Goal: Task Accomplishment & Management: Use online tool/utility

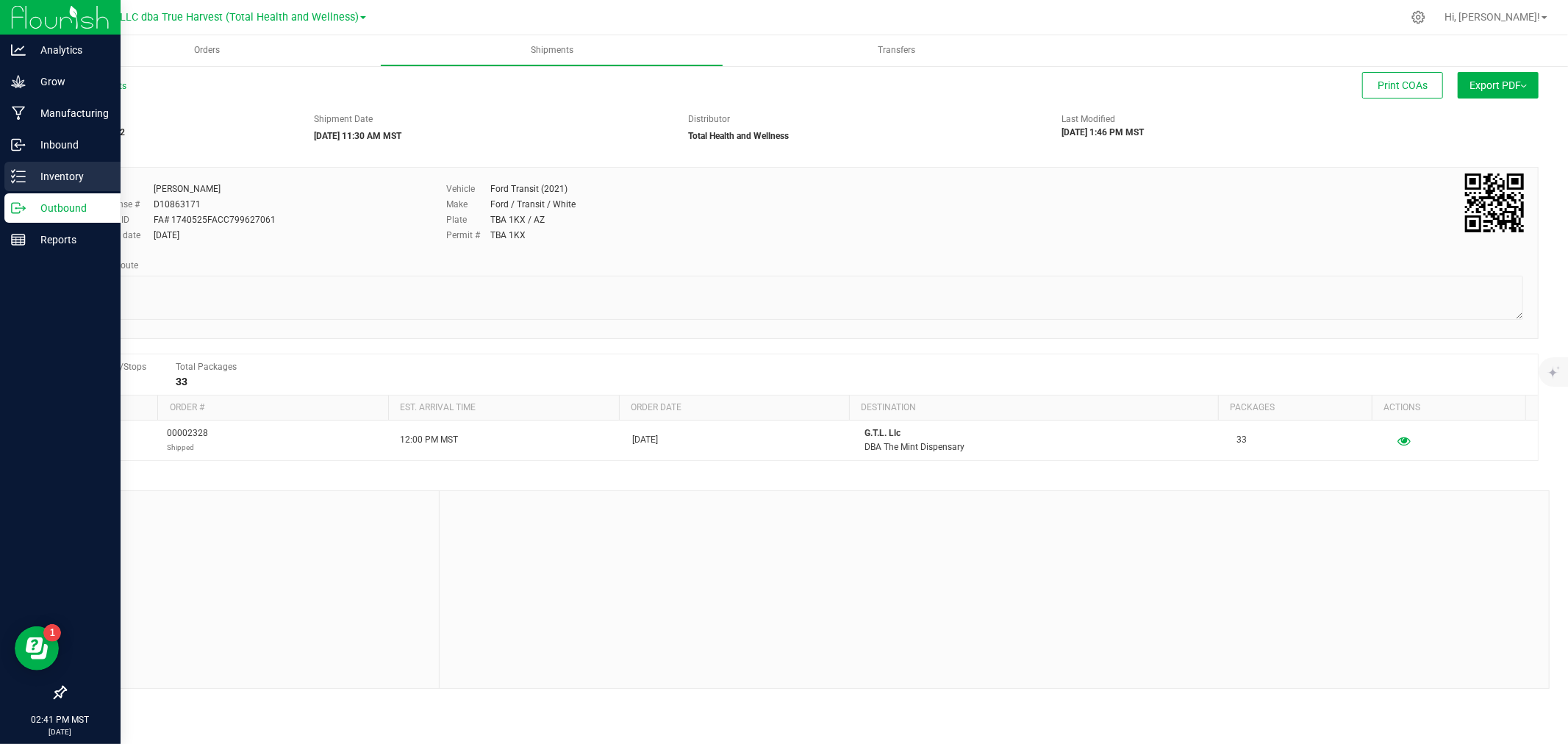
click at [33, 178] on p "Inventory" at bounding box center [69, 176] width 88 height 18
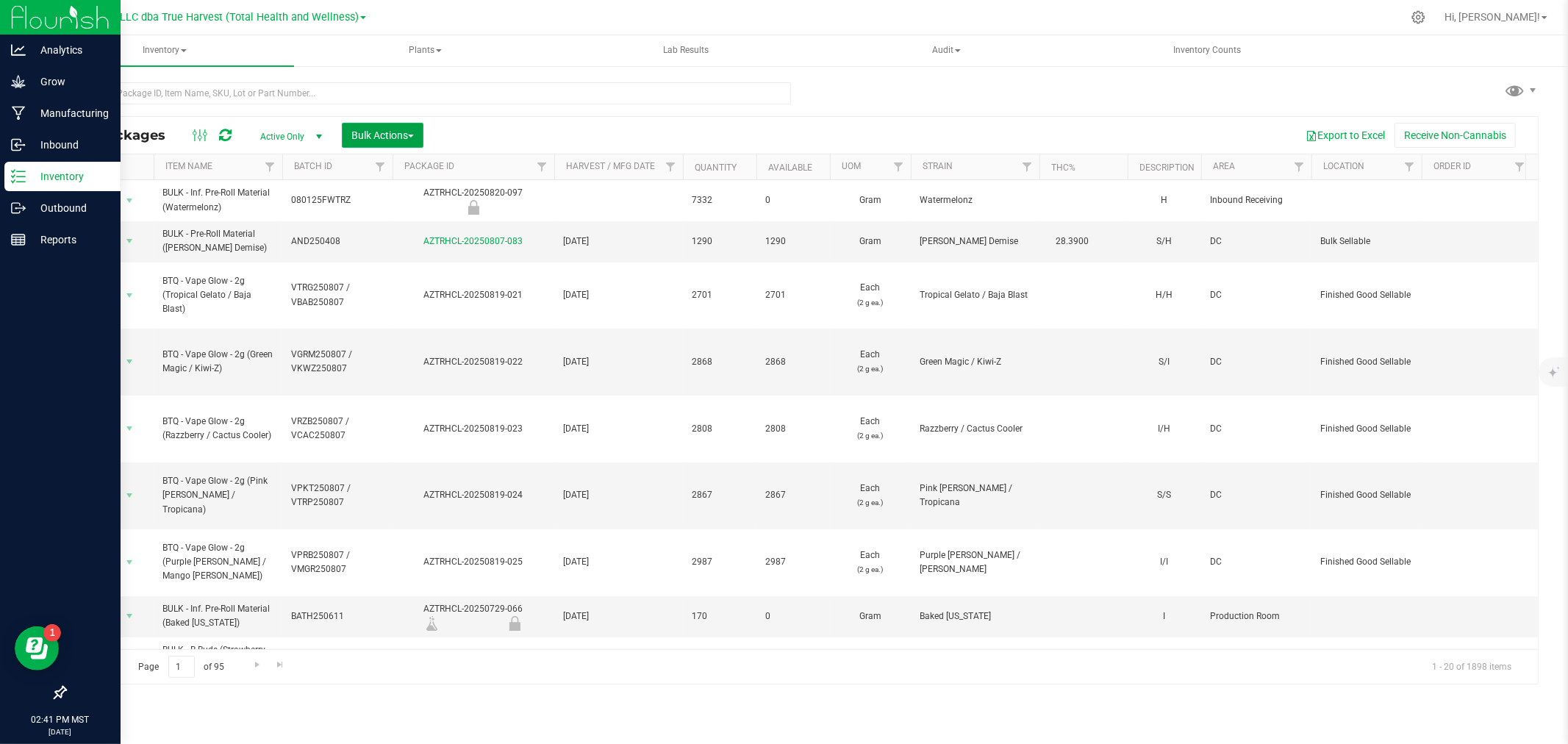
click at [392, 133] on span "Bulk Actions" at bounding box center [382, 135] width 63 height 12
click at [364, 304] on span "Print package labels" at bounding box center [394, 304] width 88 height 12
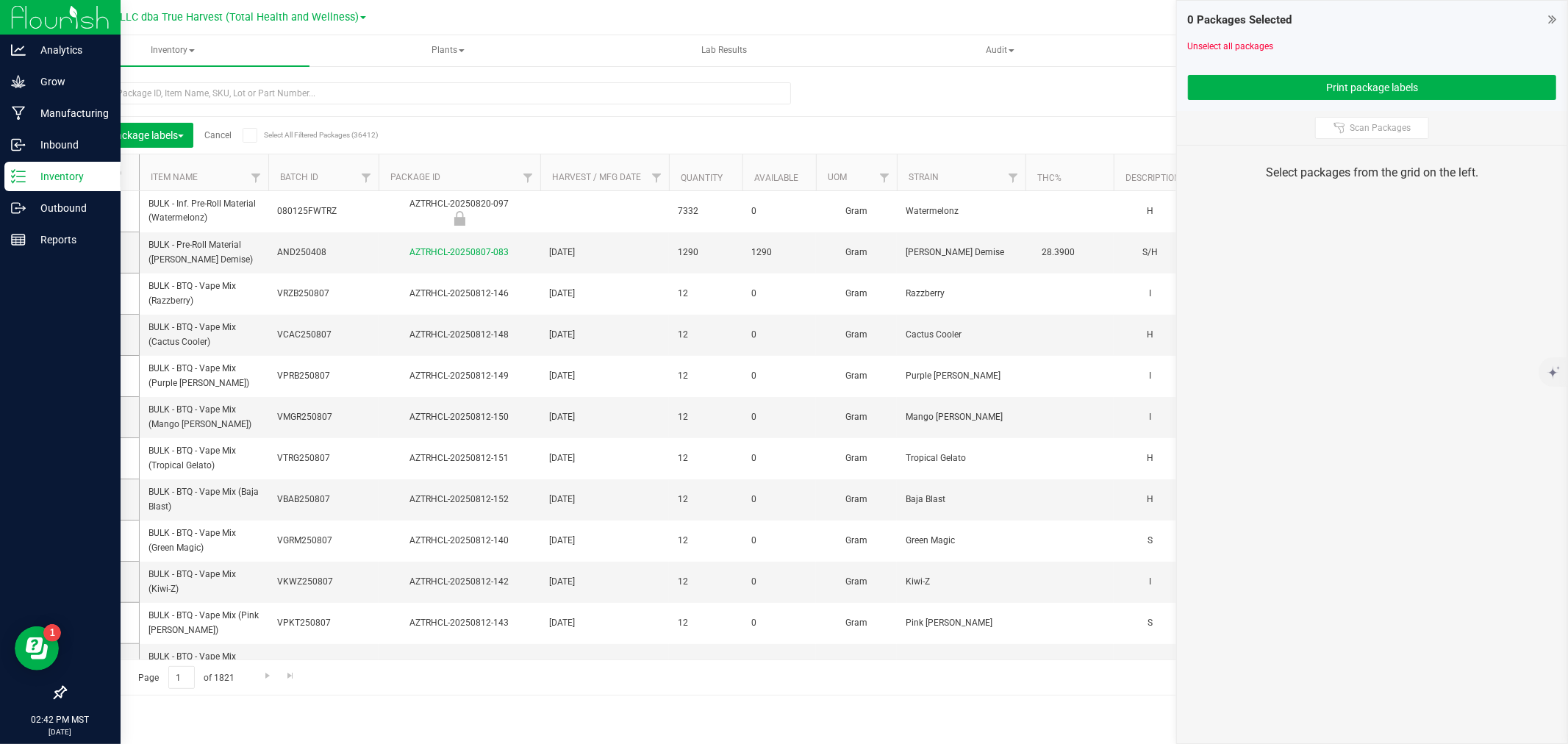
drag, startPoint x: 1354, startPoint y: 138, endPoint x: 1348, endPoint y: 143, distance: 7.8
click at [1348, 143] on div "Scan Packages" at bounding box center [1372, 128] width 391 height 33
click at [1350, 133] on span "Scan Packages" at bounding box center [1380, 128] width 61 height 12
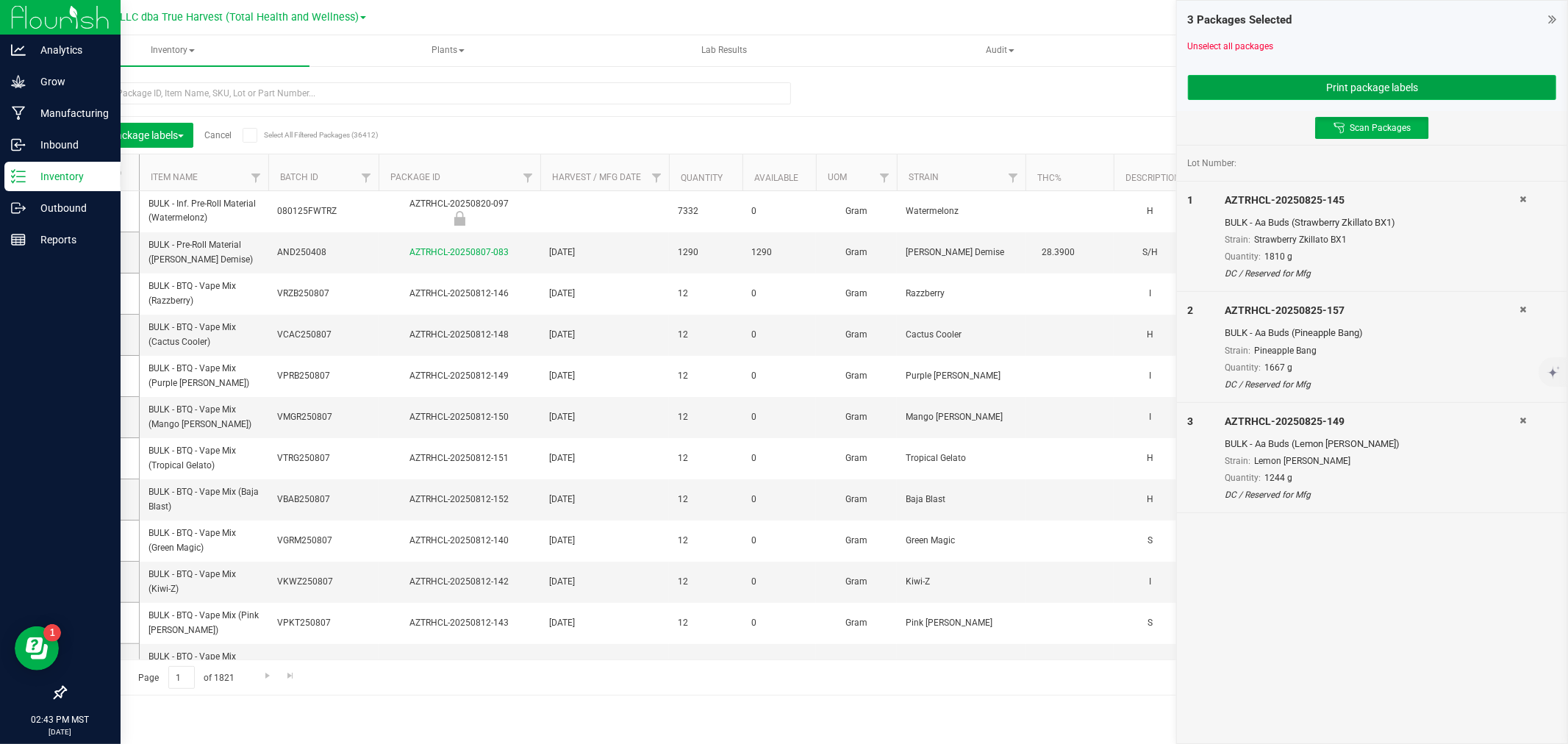
click at [1303, 91] on button "Print package labels" at bounding box center [1372, 87] width 368 height 25
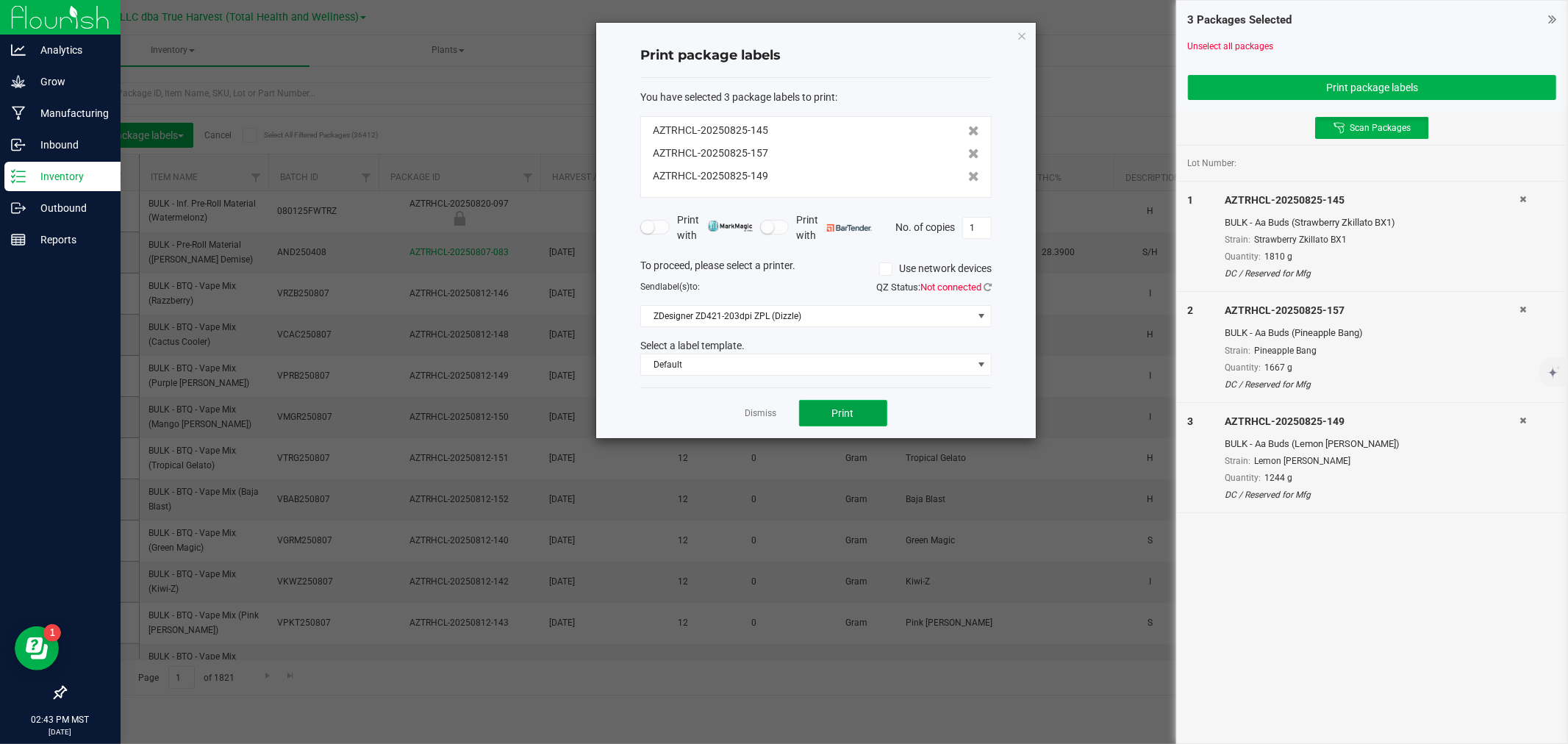
click at [869, 408] on button "Print" at bounding box center [843, 413] width 88 height 27
click at [780, 409] on div "Dismiss Print" at bounding box center [816, 412] width 351 height 51
click at [775, 409] on link "Dismiss" at bounding box center [761, 414] width 32 height 13
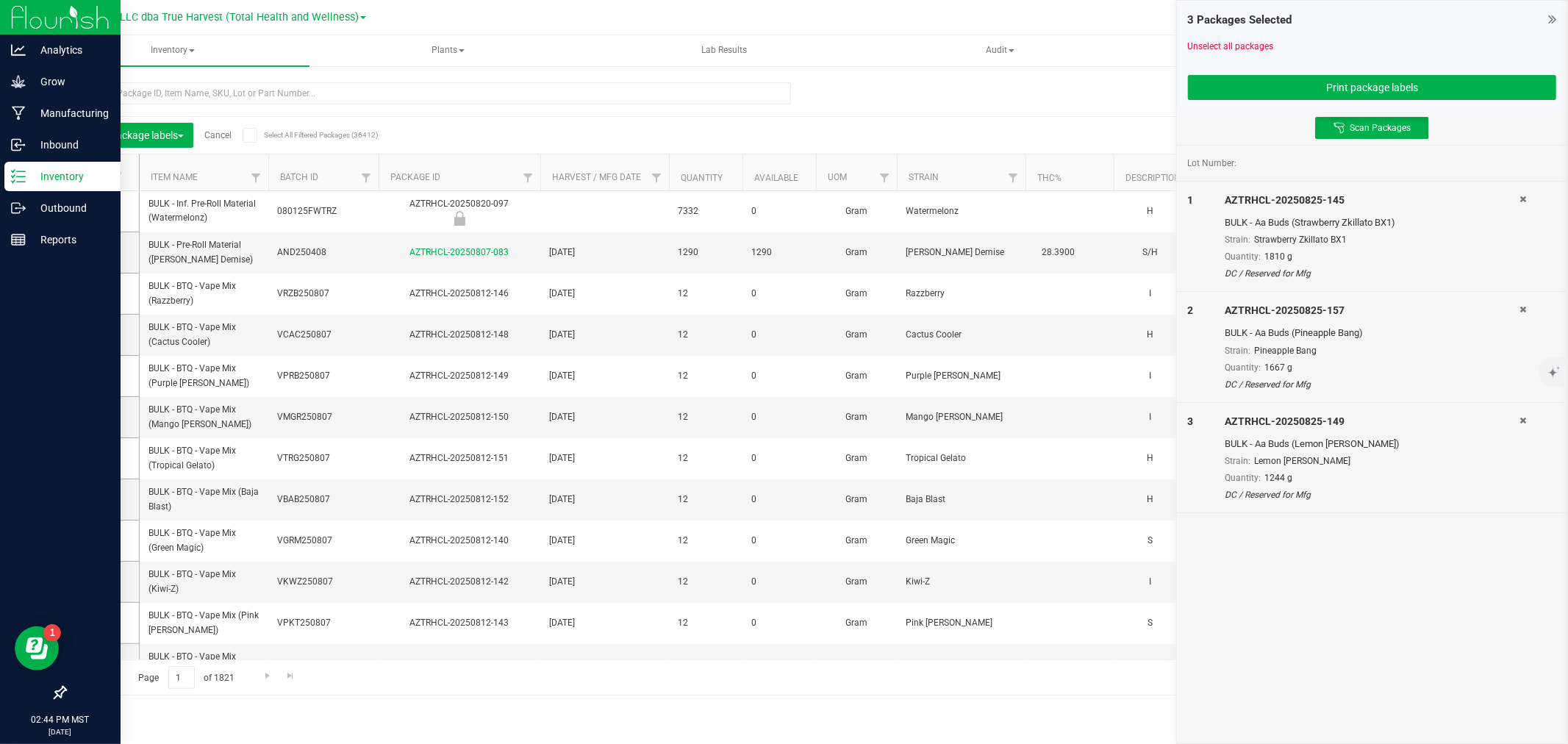
click at [1524, 201] on icon at bounding box center [1523, 199] width 7 height 9
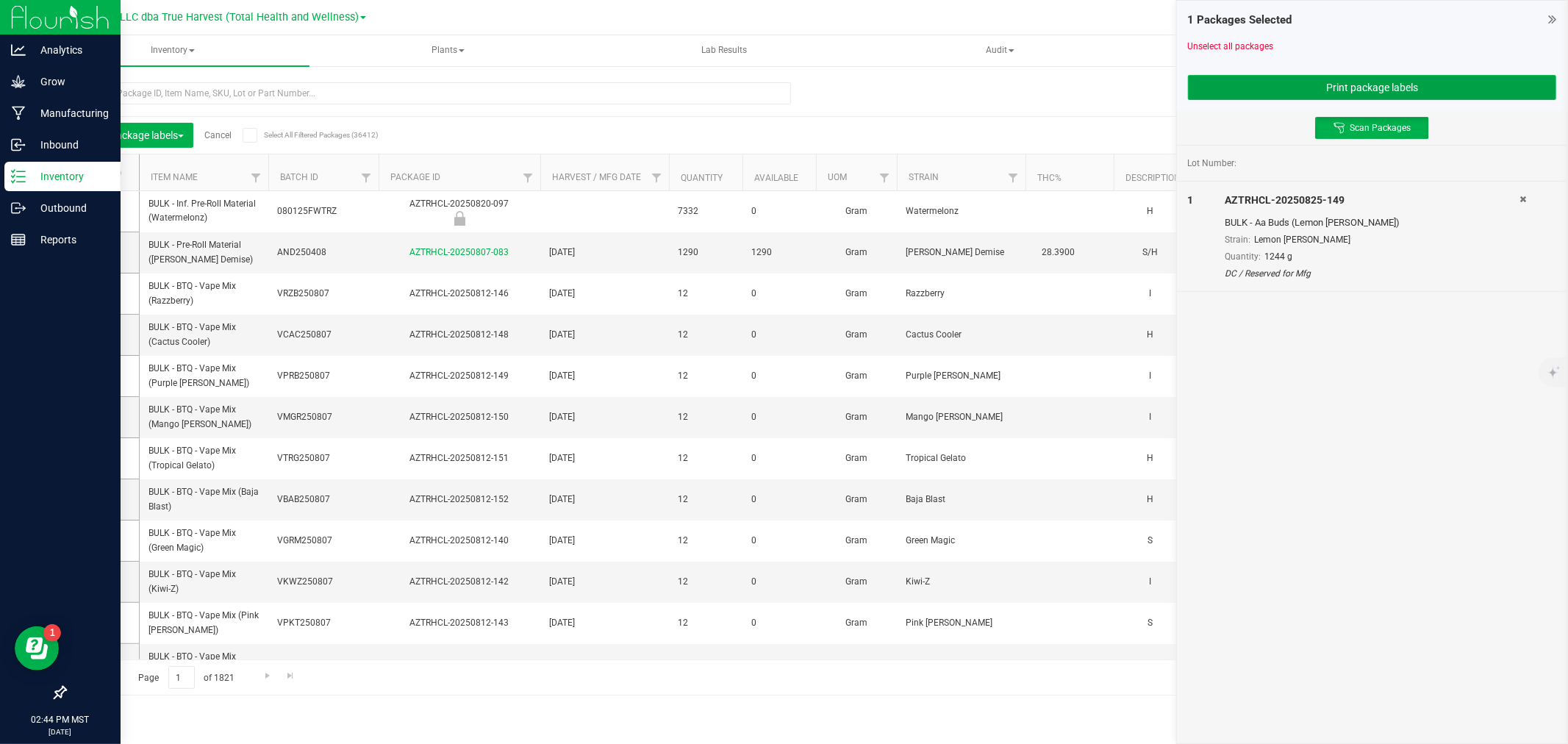
click at [1355, 80] on button "Print package labels" at bounding box center [1372, 87] width 368 height 25
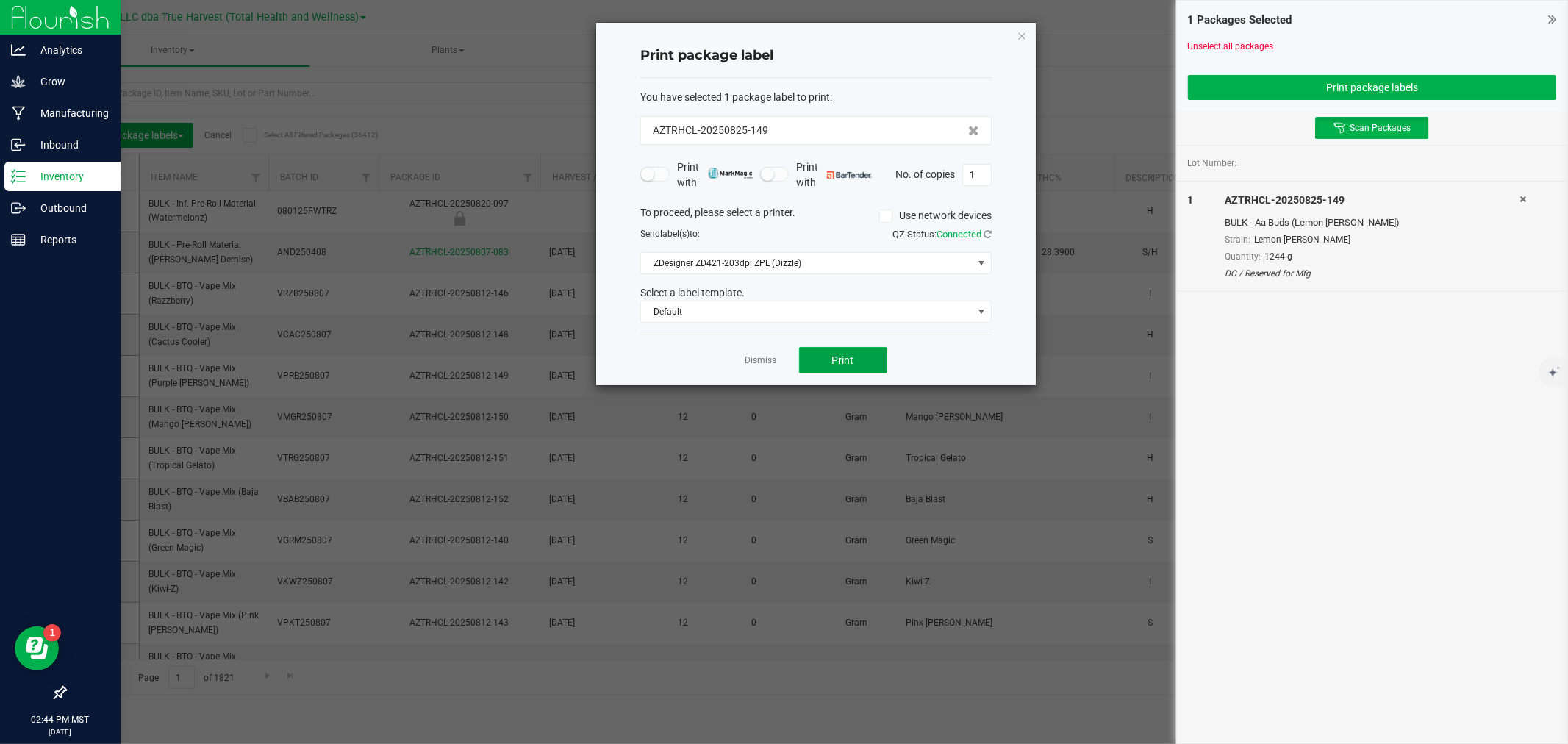
click at [851, 361] on span "Print" at bounding box center [844, 360] width 22 height 12
click at [748, 359] on link "Dismiss" at bounding box center [761, 360] width 32 height 13
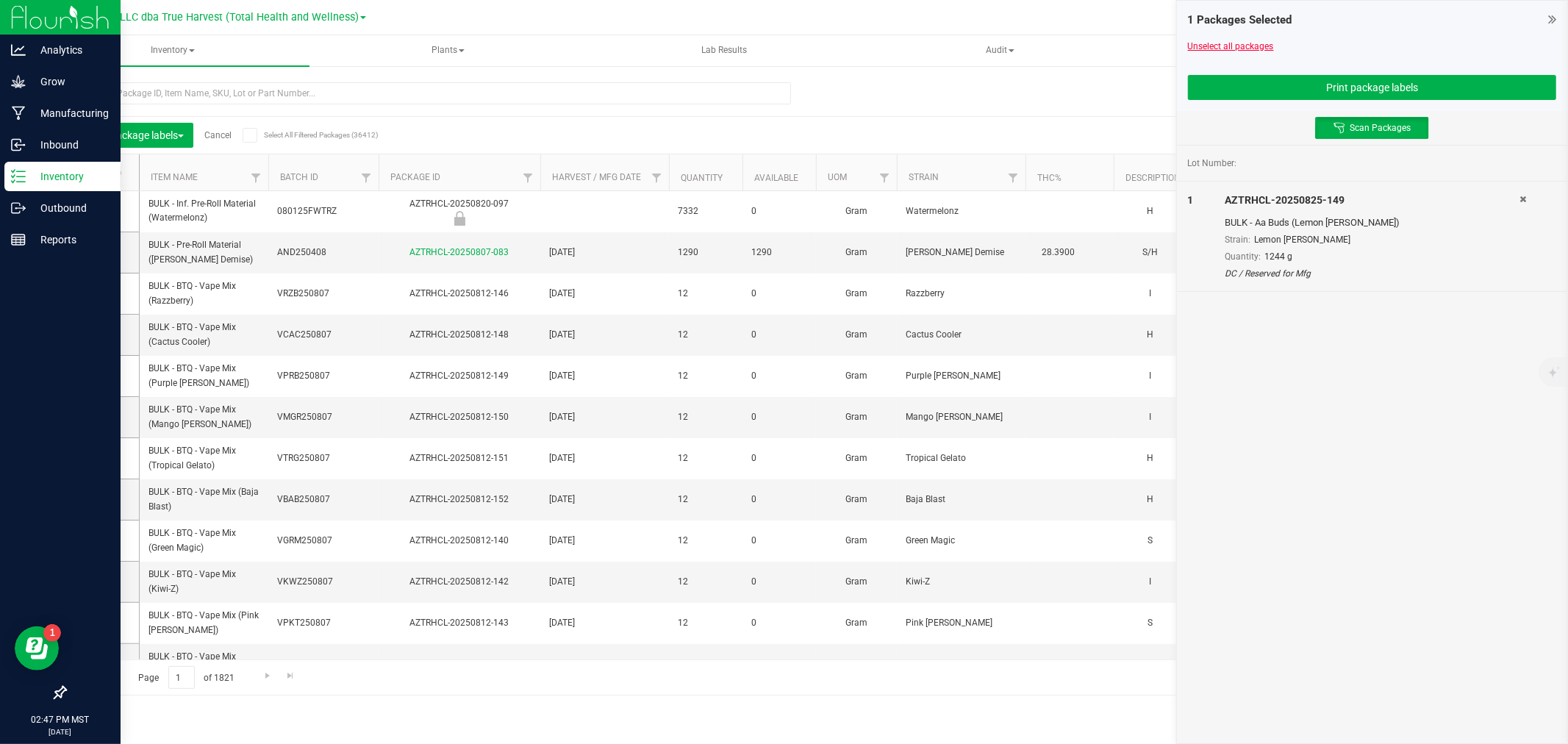
click at [1235, 46] on link "Unselect all packages" at bounding box center [1231, 46] width 86 height 10
click at [1290, 76] on button "Print package labels" at bounding box center [1372, 87] width 368 height 25
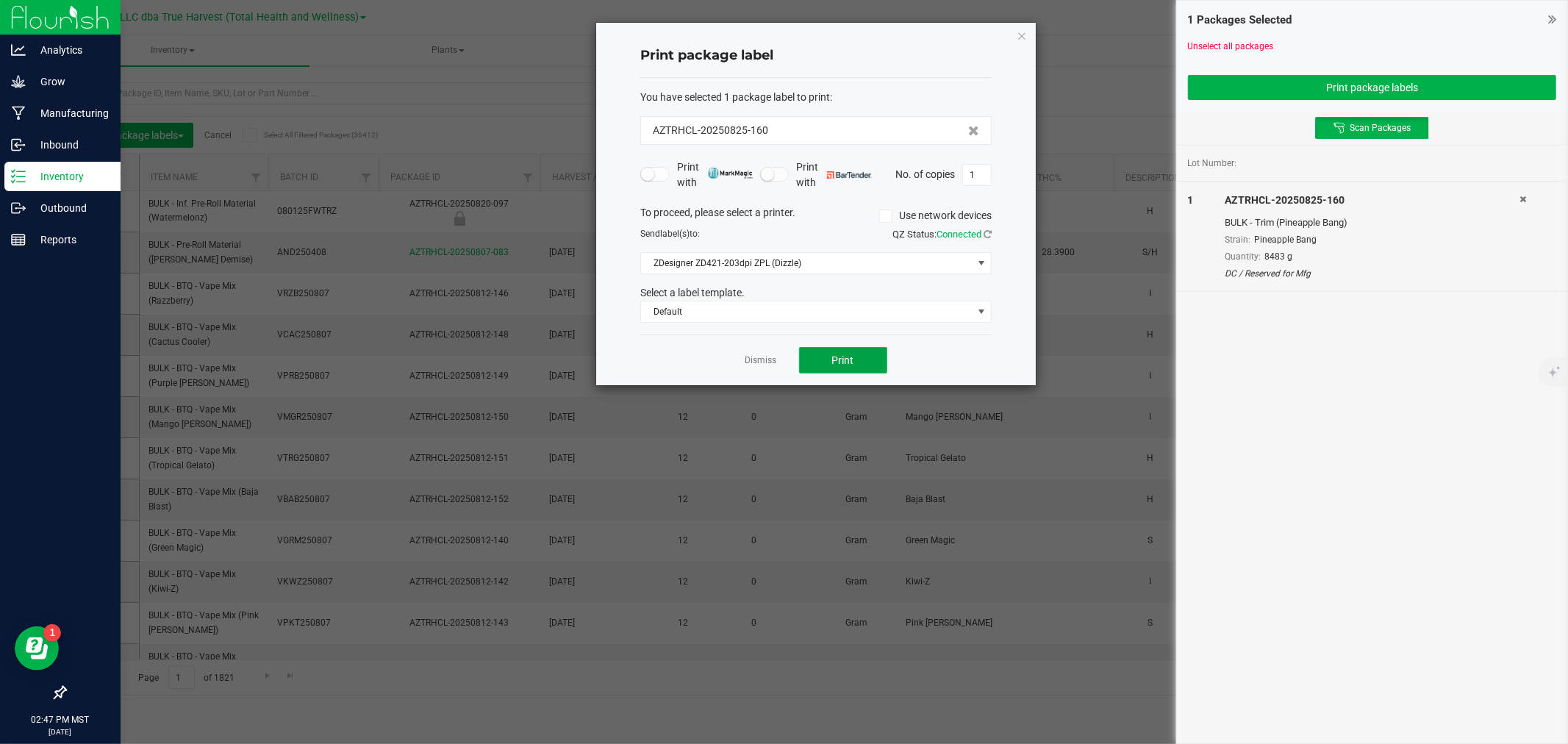
click at [854, 360] on span "Print" at bounding box center [844, 360] width 22 height 12
drag, startPoint x: 768, startPoint y: 361, endPoint x: 777, endPoint y: 350, distance: 14.2
click at [769, 361] on link "Dismiss" at bounding box center [761, 360] width 32 height 13
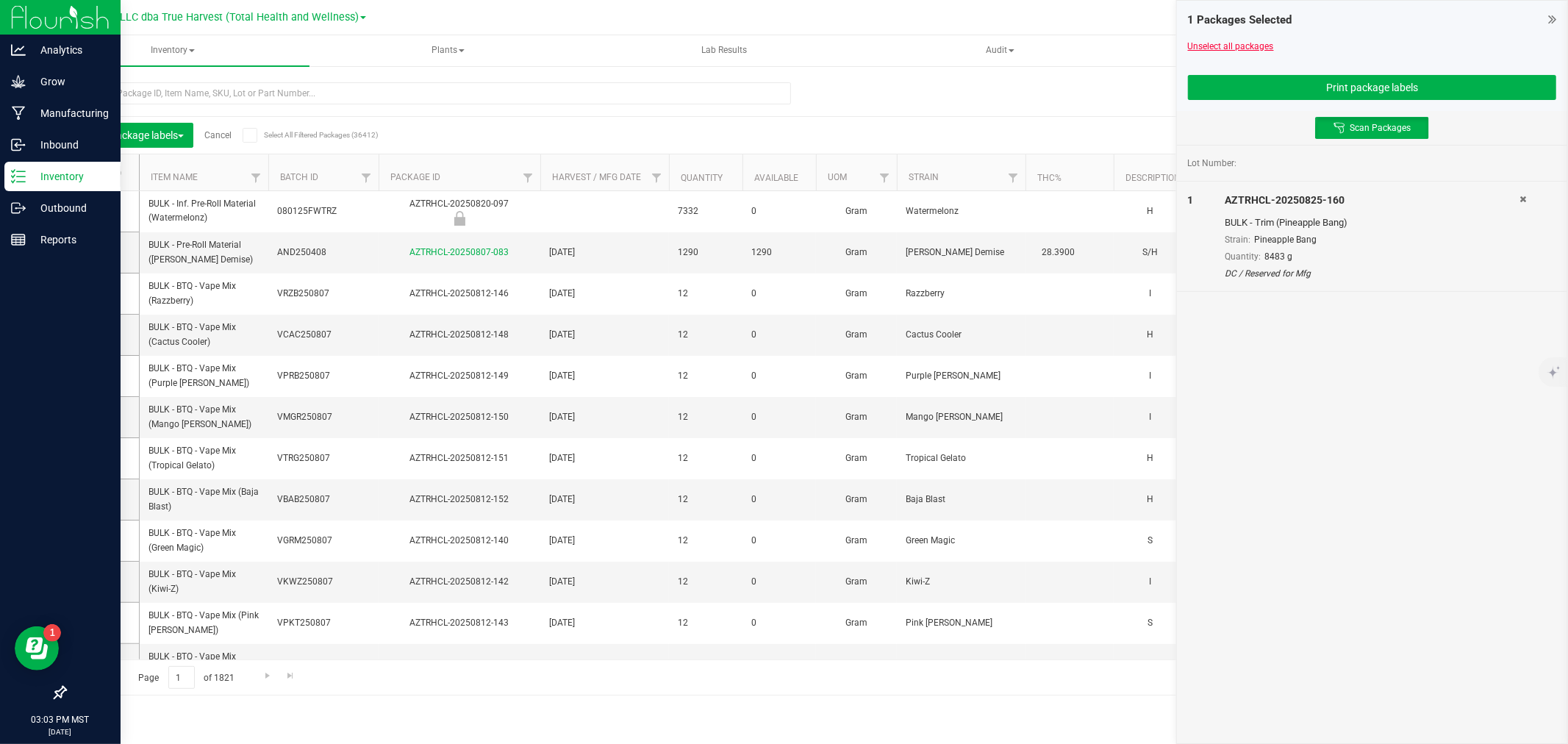
click at [1204, 45] on link "Unselect all packages" at bounding box center [1231, 46] width 86 height 10
click at [1369, 91] on button "Print package labels" at bounding box center [1372, 87] width 368 height 25
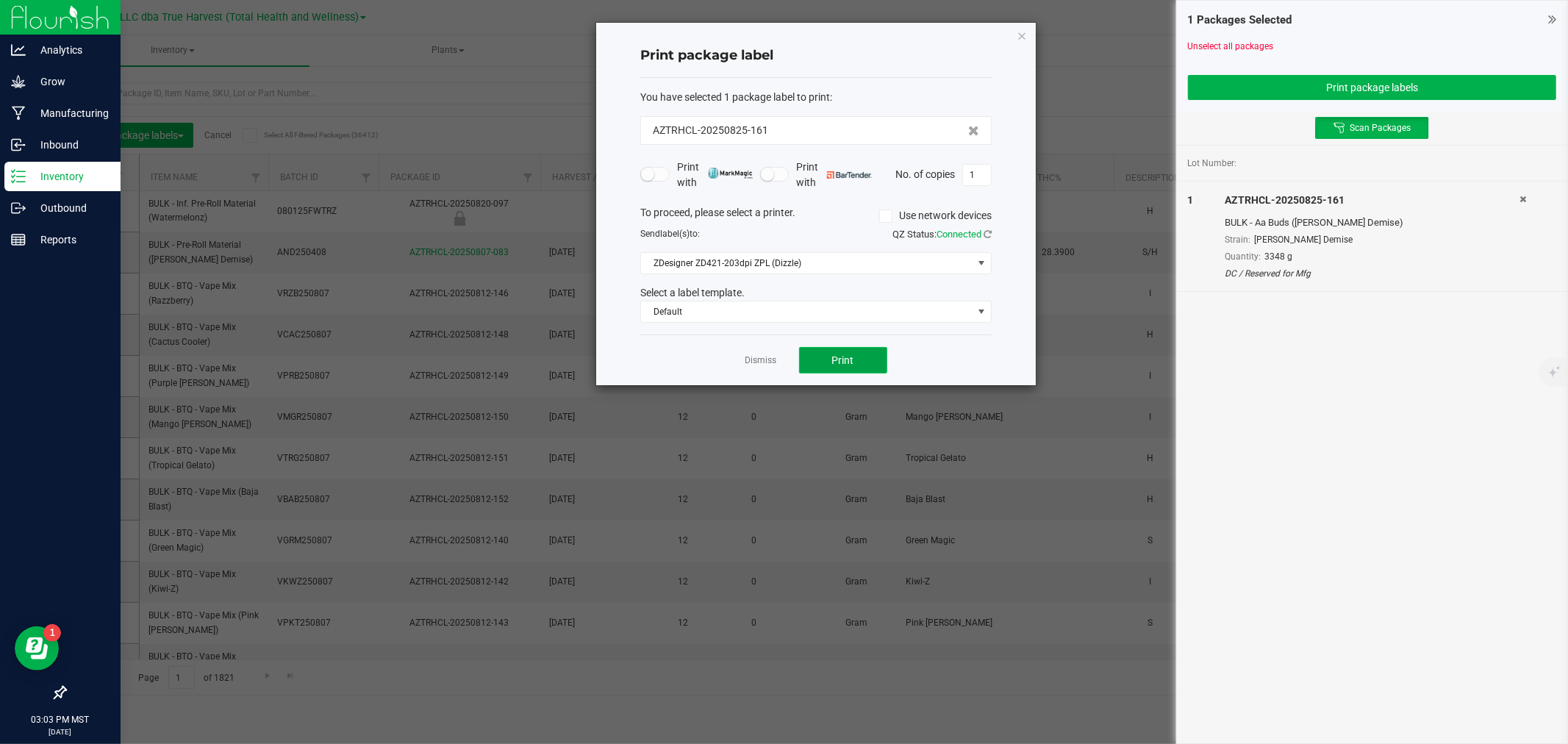
click at [850, 362] on span "Print" at bounding box center [844, 360] width 22 height 12
drag, startPoint x: 724, startPoint y: 366, endPoint x: 744, endPoint y: 361, distance: 20.6
click at [729, 364] on div "Dismiss Print" at bounding box center [816, 360] width 351 height 51
click at [746, 361] on div "Dismiss Print" at bounding box center [816, 360] width 351 height 51
click at [747, 361] on link "Dismiss" at bounding box center [761, 360] width 32 height 13
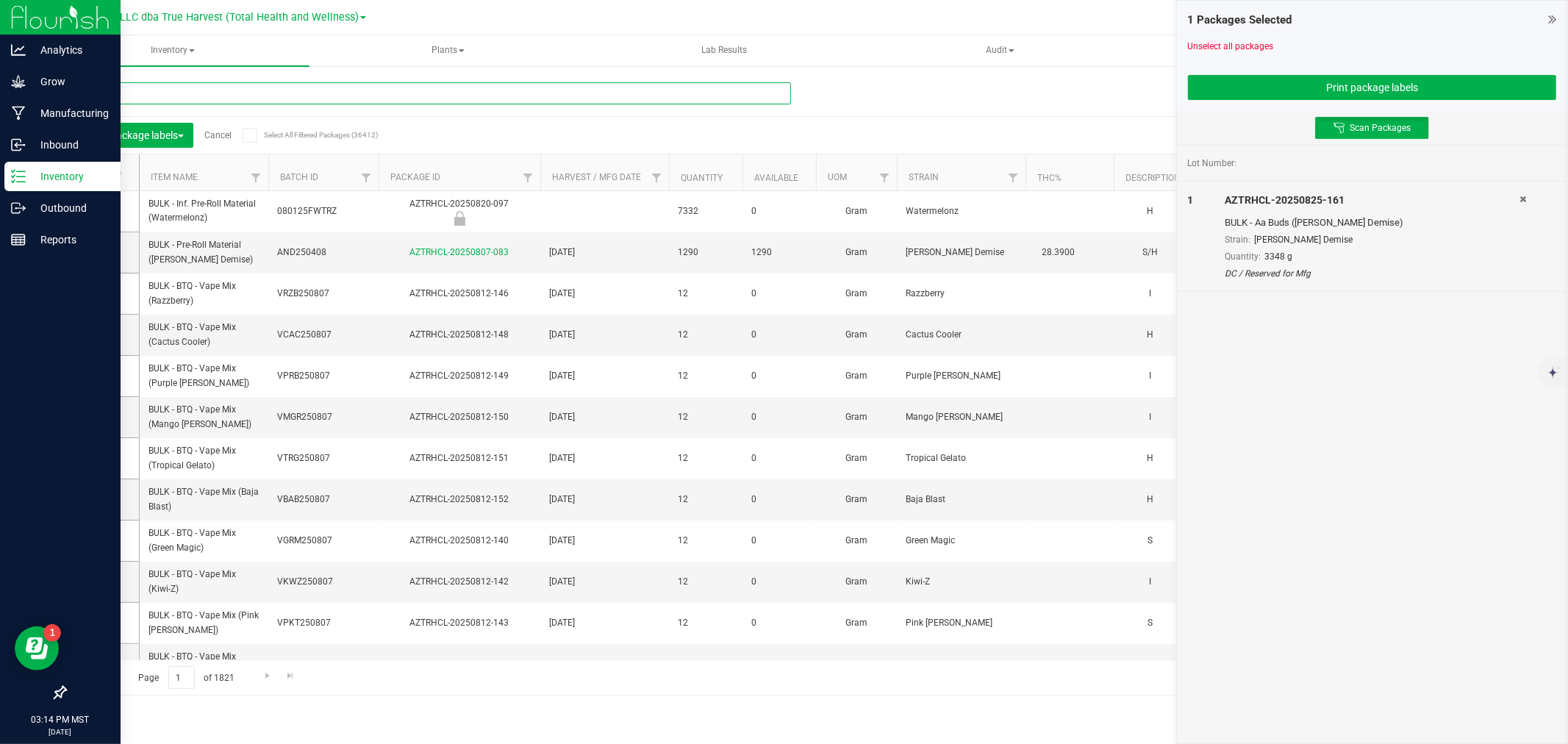
click at [423, 86] on input "text" at bounding box center [428, 93] width 726 height 22
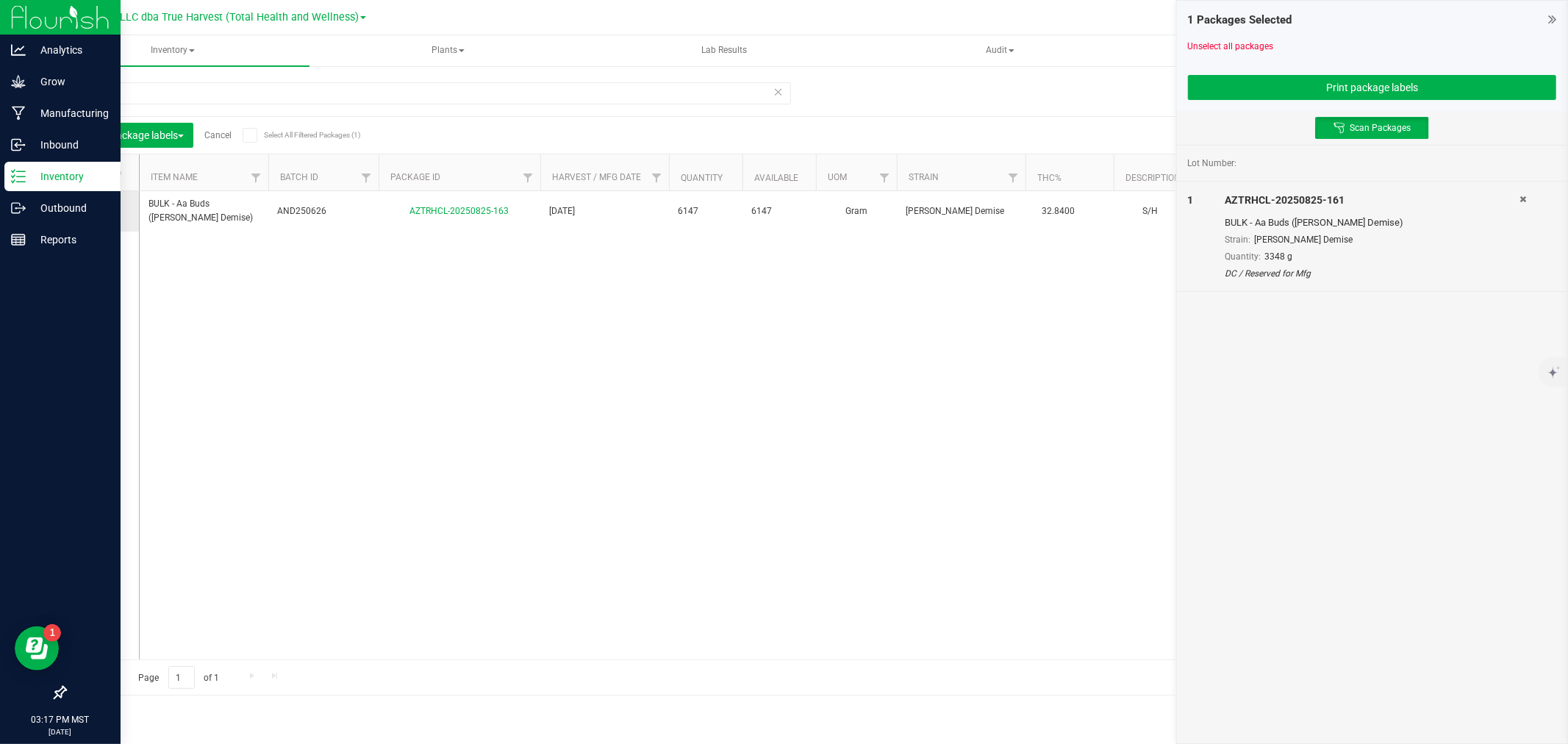
click at [99, 218] on span at bounding box center [98, 211] width 15 height 15
click at [0, 0] on input "checkbox" at bounding box center [0, 0] width 0 height 0
click at [1524, 200] on icon at bounding box center [1523, 199] width 7 height 9
click at [1399, 80] on button "Print package labels" at bounding box center [1372, 87] width 368 height 25
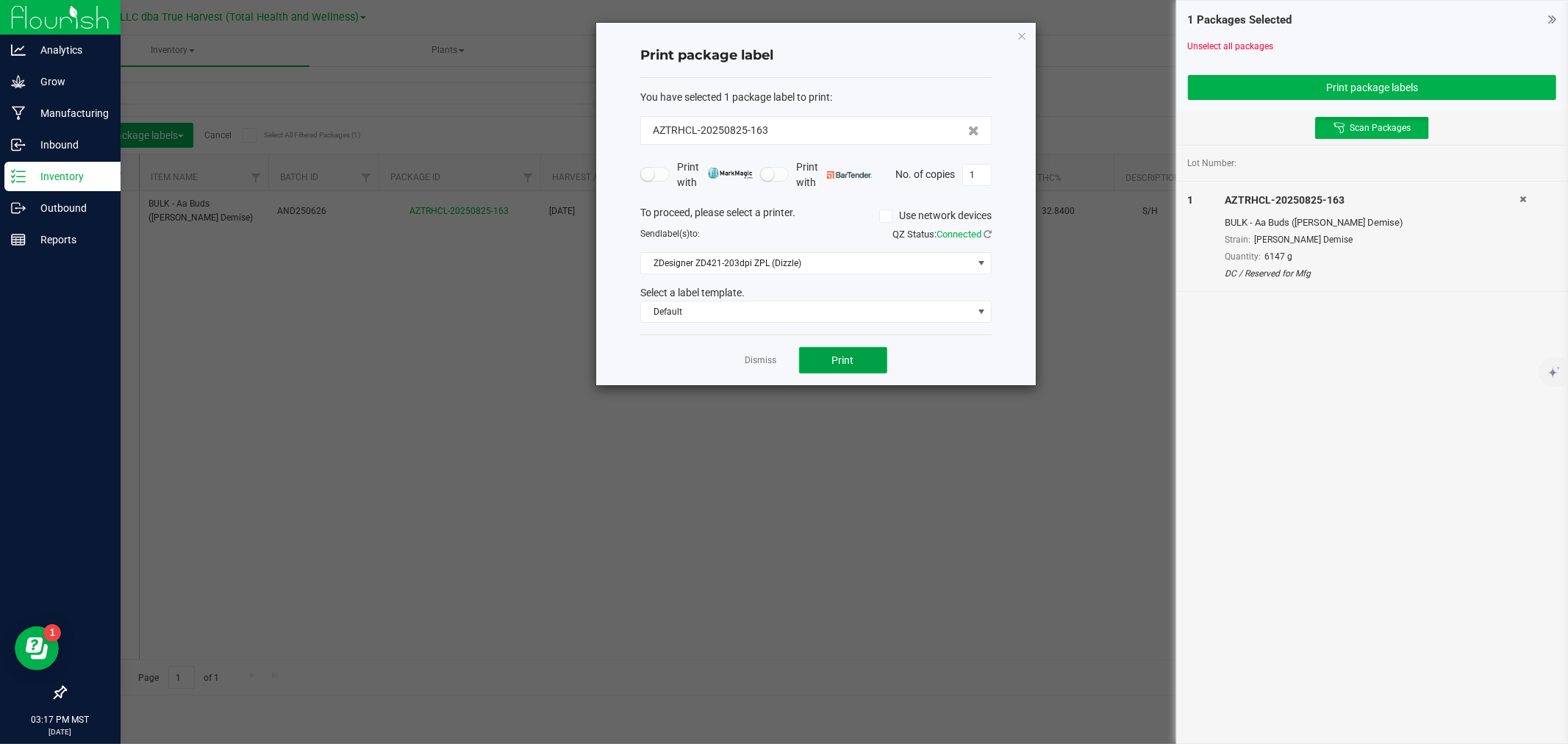
click at [848, 361] on span "Print" at bounding box center [844, 360] width 22 height 12
click at [752, 359] on link "Dismiss" at bounding box center [761, 360] width 32 height 13
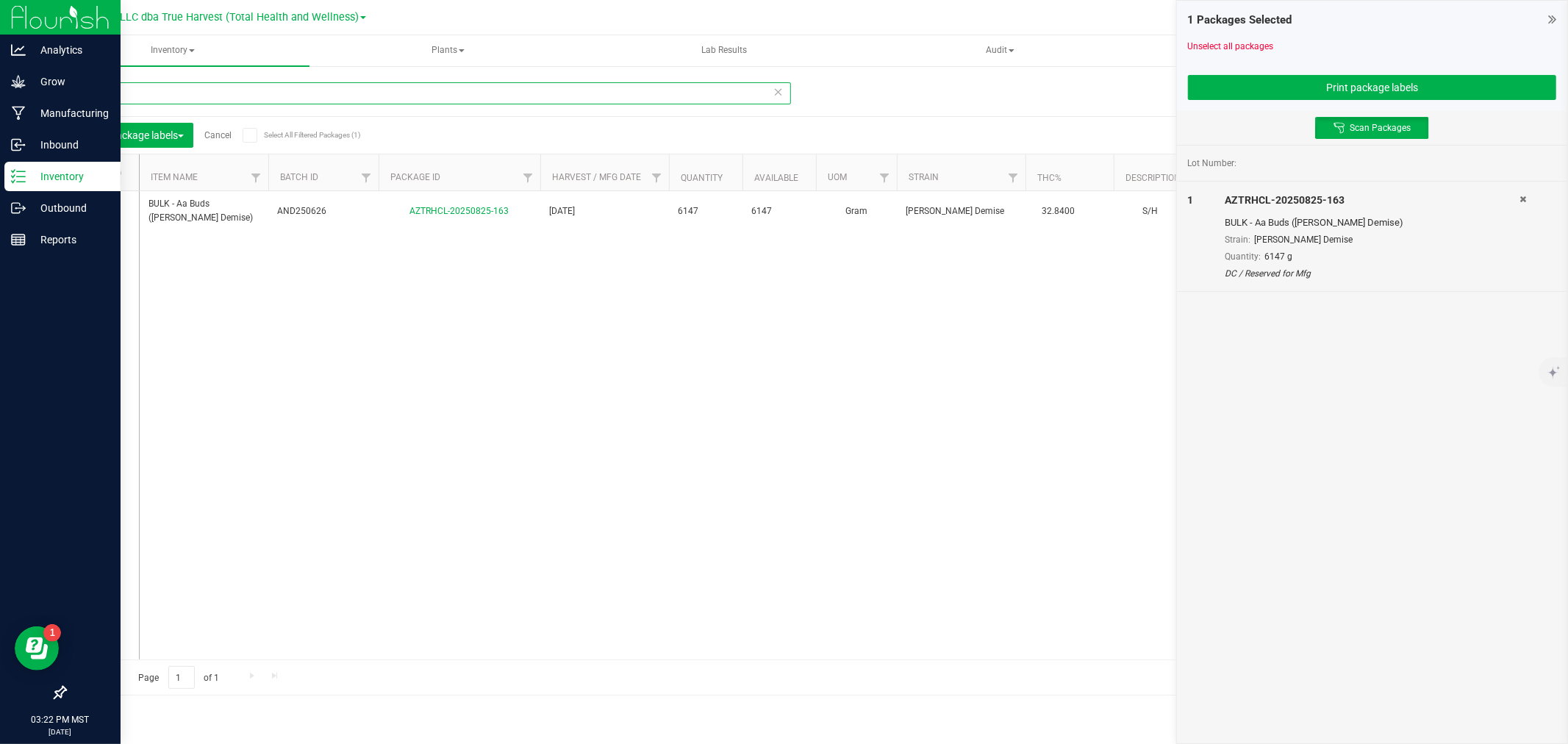
click at [177, 84] on input "825-163" at bounding box center [428, 93] width 726 height 22
click at [1520, 199] on icon at bounding box center [1523, 199] width 7 height 9
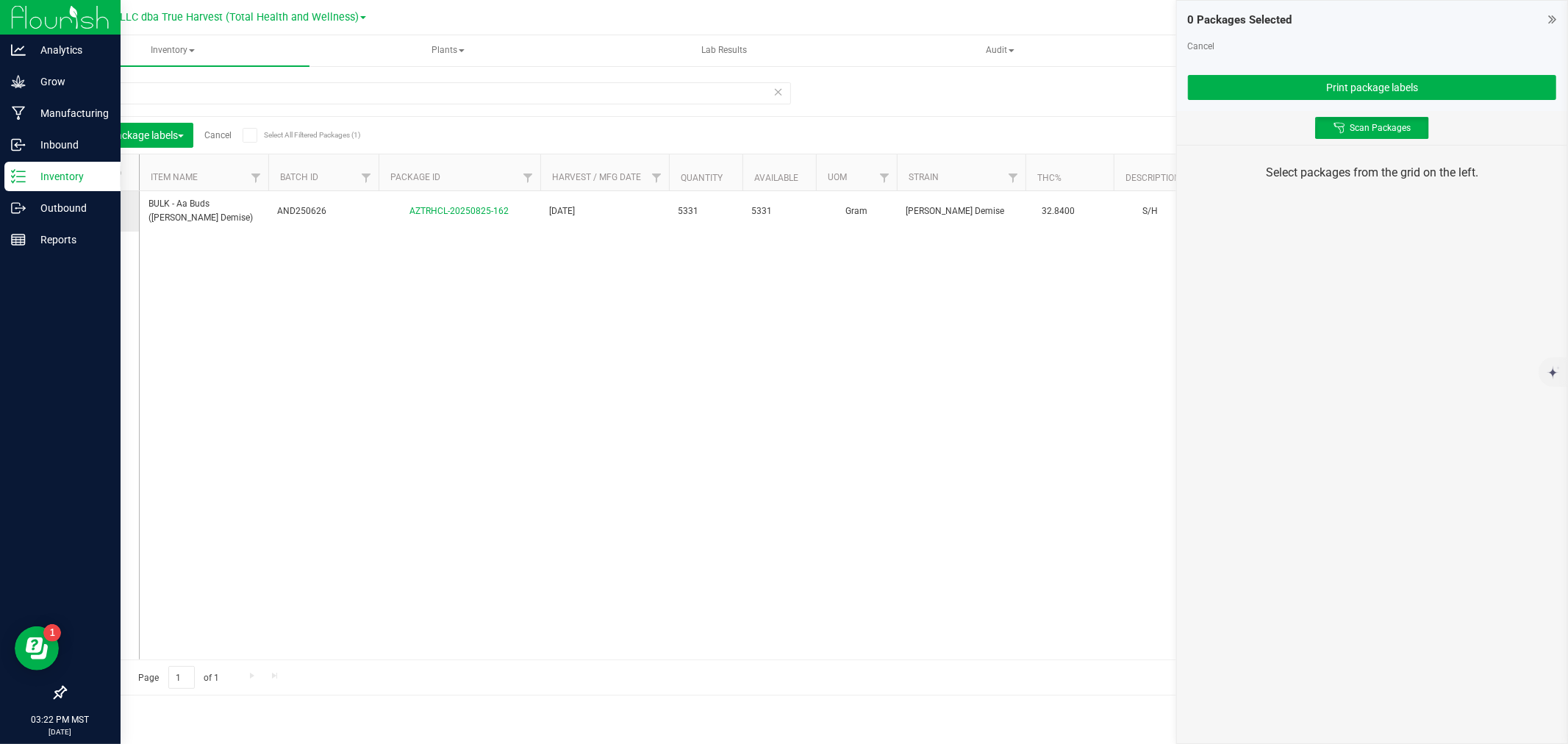
click at [96, 211] on icon at bounding box center [98, 211] width 9 height 0
click at [0, 0] on input "checkbox" at bounding box center [0, 0] width 0 height 0
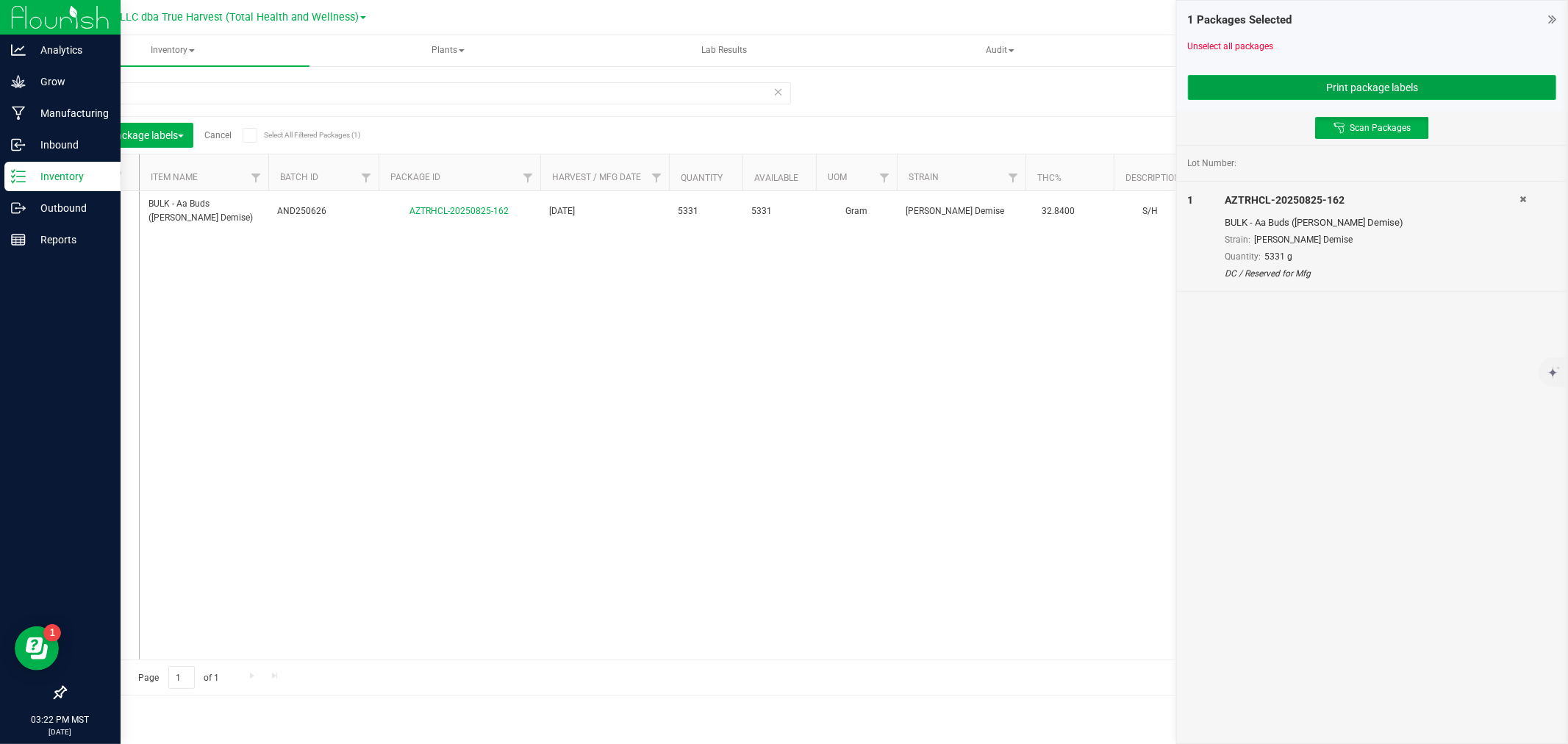
click at [1265, 93] on button "Print package labels" at bounding box center [1372, 87] width 368 height 25
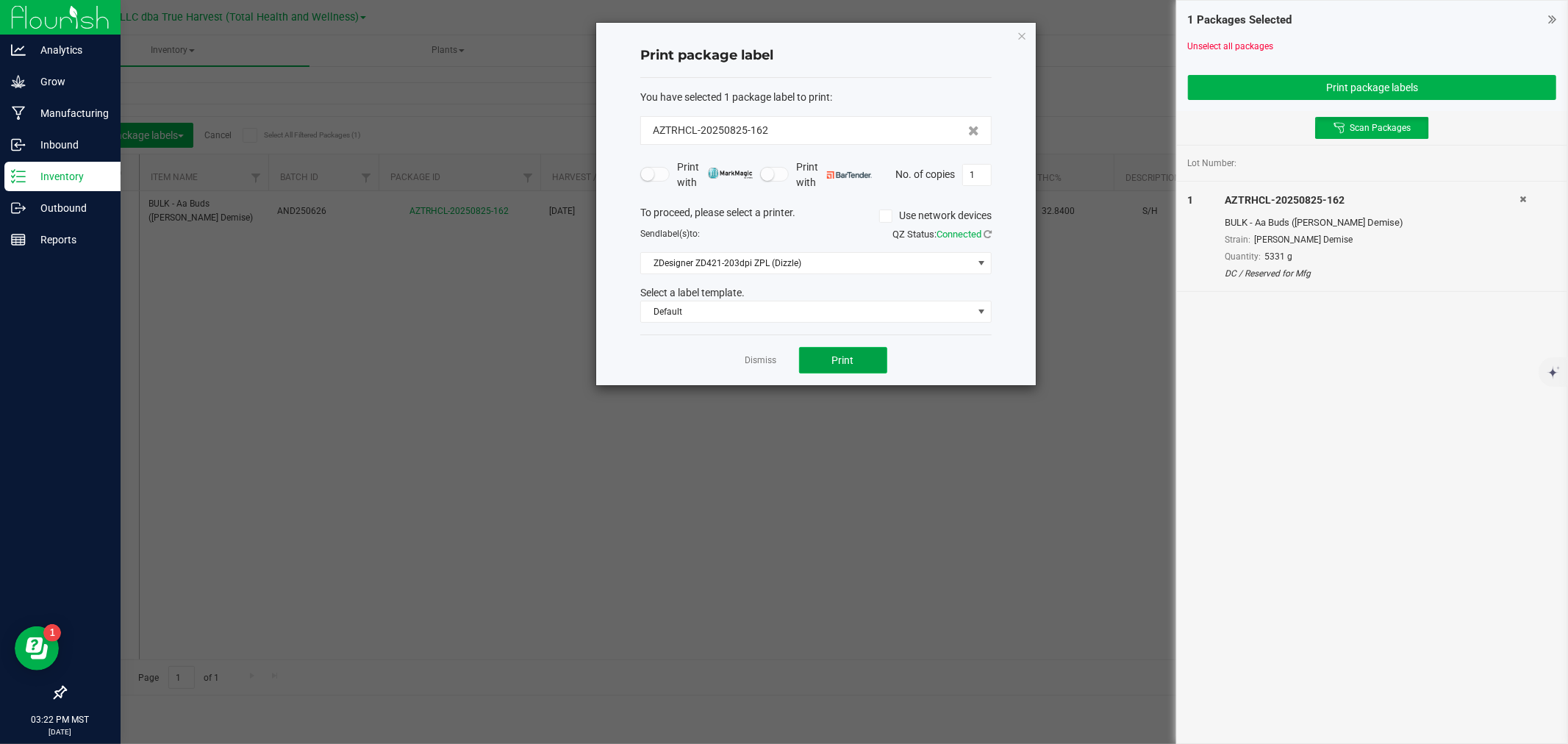
click at [845, 358] on span "Print" at bounding box center [844, 360] width 22 height 12
click at [776, 356] on link "Dismiss" at bounding box center [761, 360] width 32 height 13
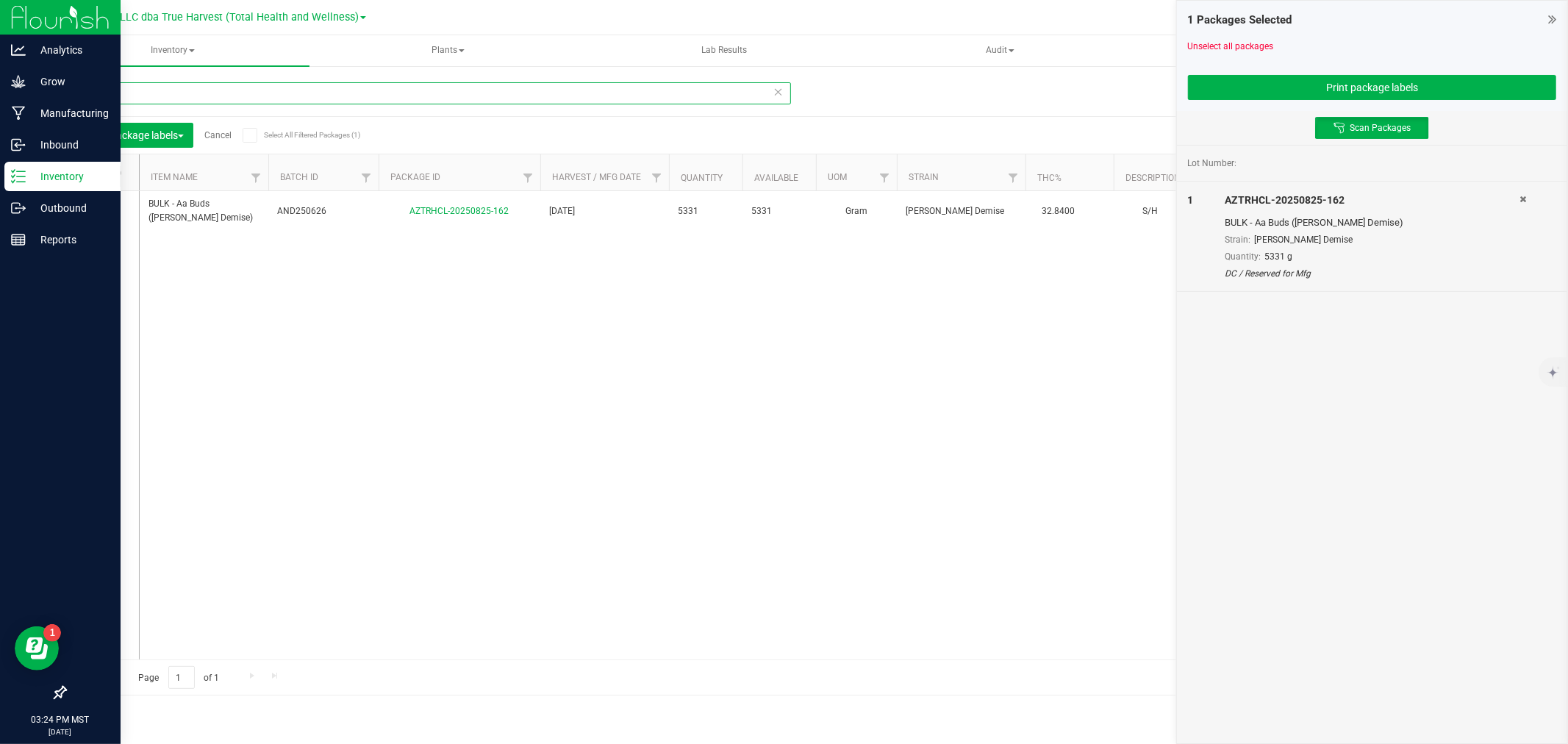
click at [257, 97] on input "825-162" at bounding box center [428, 93] width 726 height 22
click at [1523, 200] on icon at bounding box center [1523, 199] width 7 height 9
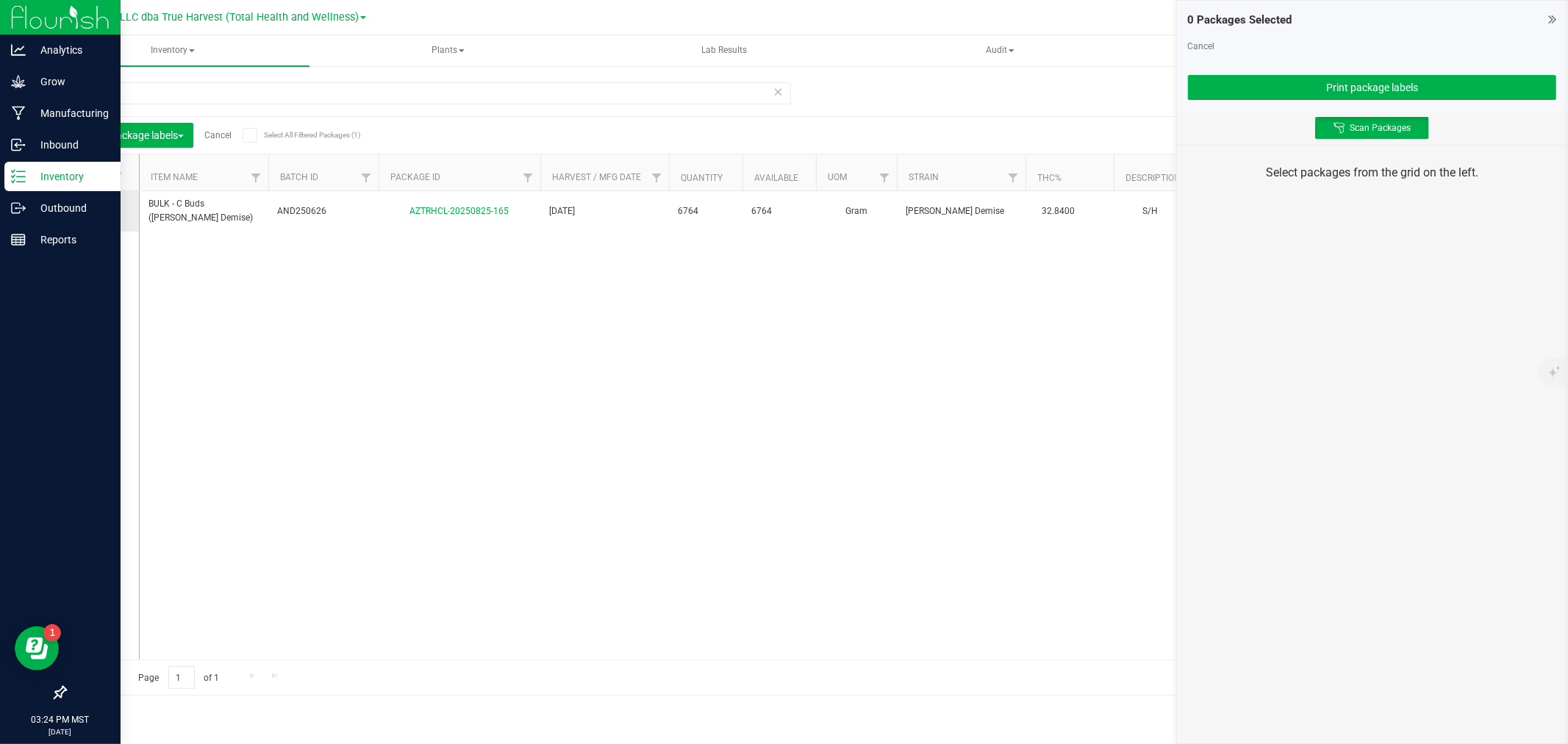
click at [105, 209] on span at bounding box center [98, 211] width 15 height 15
click at [0, 0] on input "checkbox" at bounding box center [0, 0] width 0 height 0
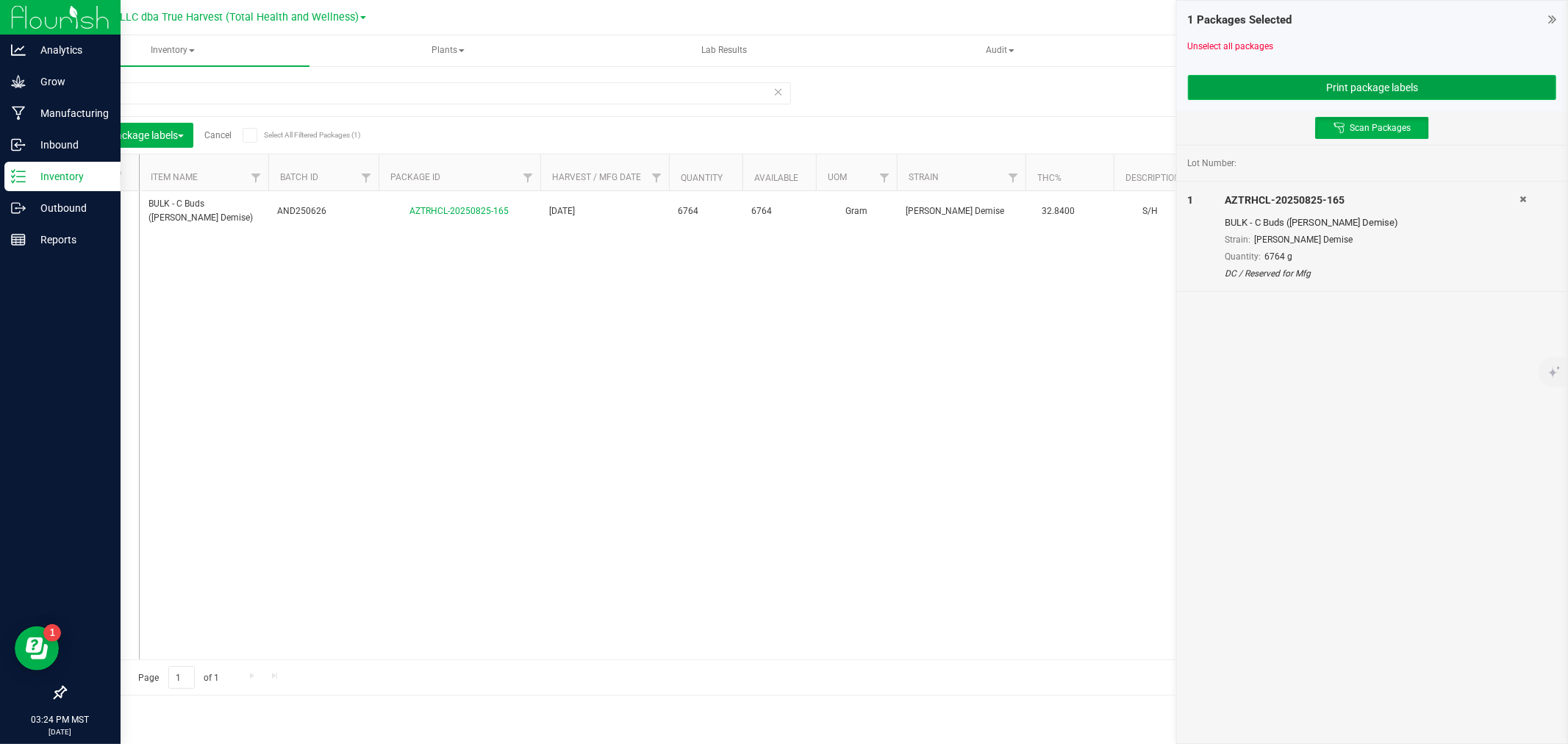
click at [1243, 89] on button "Print package labels" at bounding box center [1372, 87] width 368 height 25
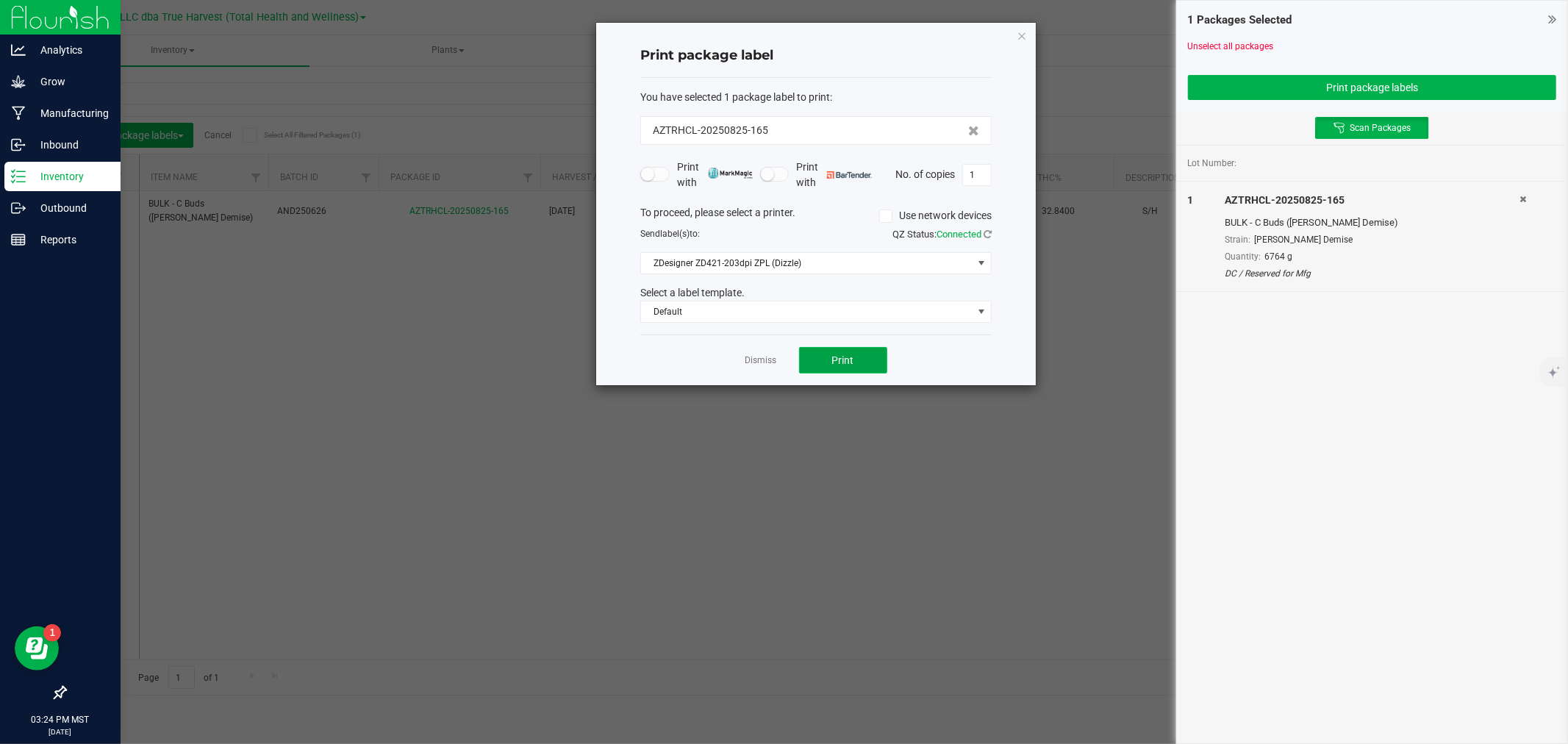
click at [877, 348] on button "Print" at bounding box center [843, 360] width 88 height 27
click at [761, 359] on app-cancel-button "Dismiss" at bounding box center [761, 360] width 32 height 15
click at [761, 359] on link "Dismiss" at bounding box center [761, 360] width 32 height 13
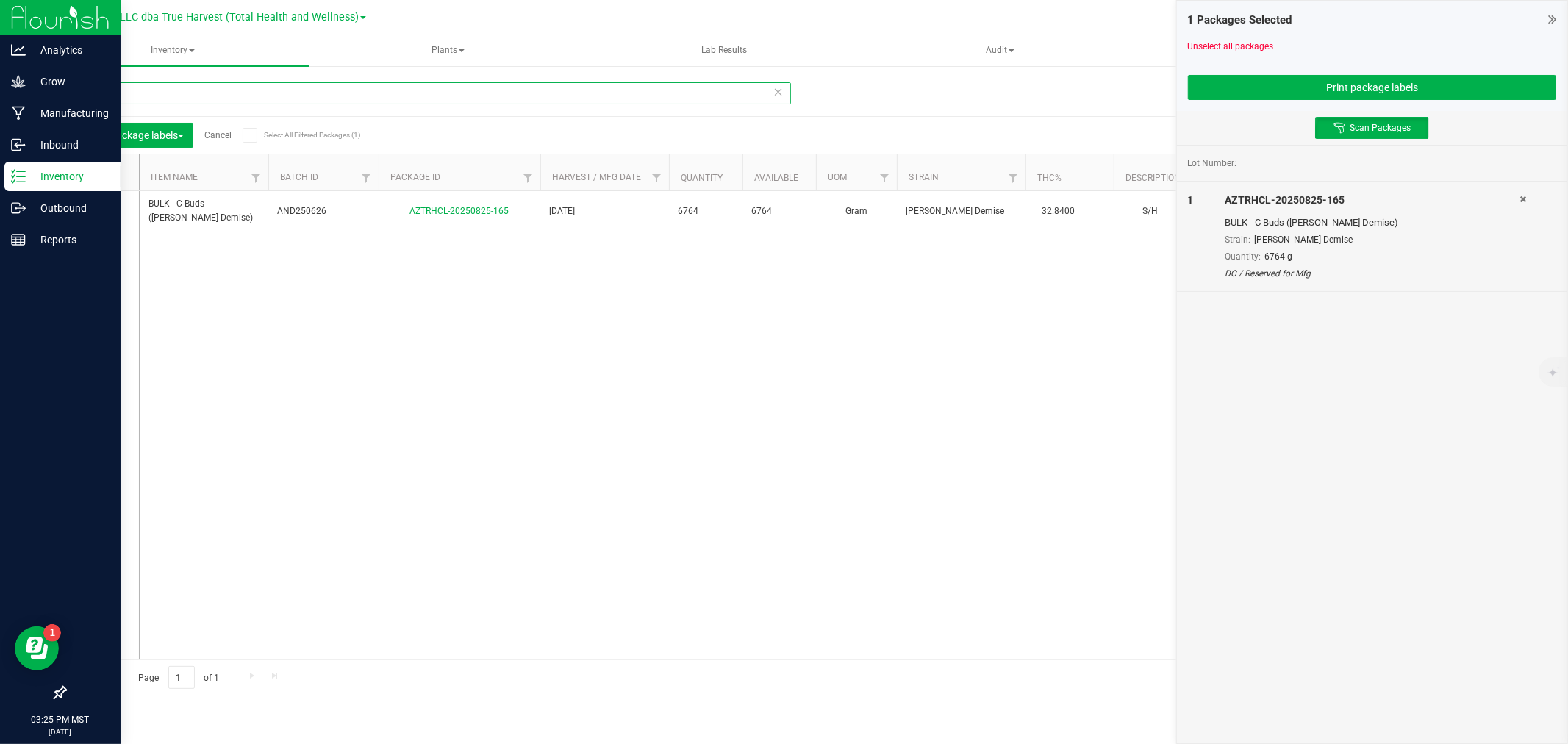
click at [540, 92] on input "825-165" at bounding box center [428, 93] width 726 height 22
click at [1524, 199] on icon at bounding box center [1523, 199] width 7 height 9
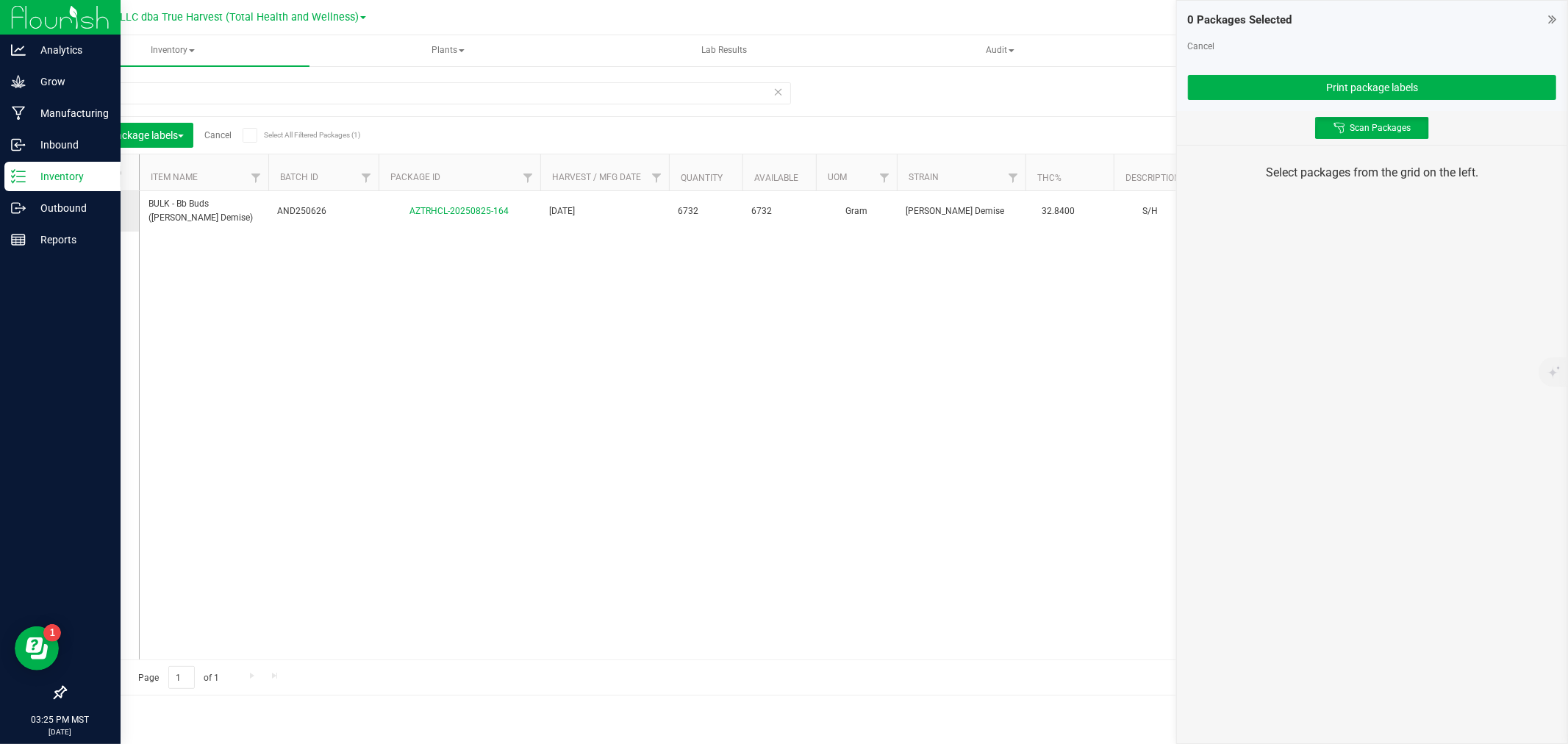
click at [98, 221] on td at bounding box center [102, 211] width 74 height 40
click at [98, 211] on icon at bounding box center [98, 211] width 9 height 0
click at [0, 0] on input "checkbox" at bounding box center [0, 0] width 0 height 0
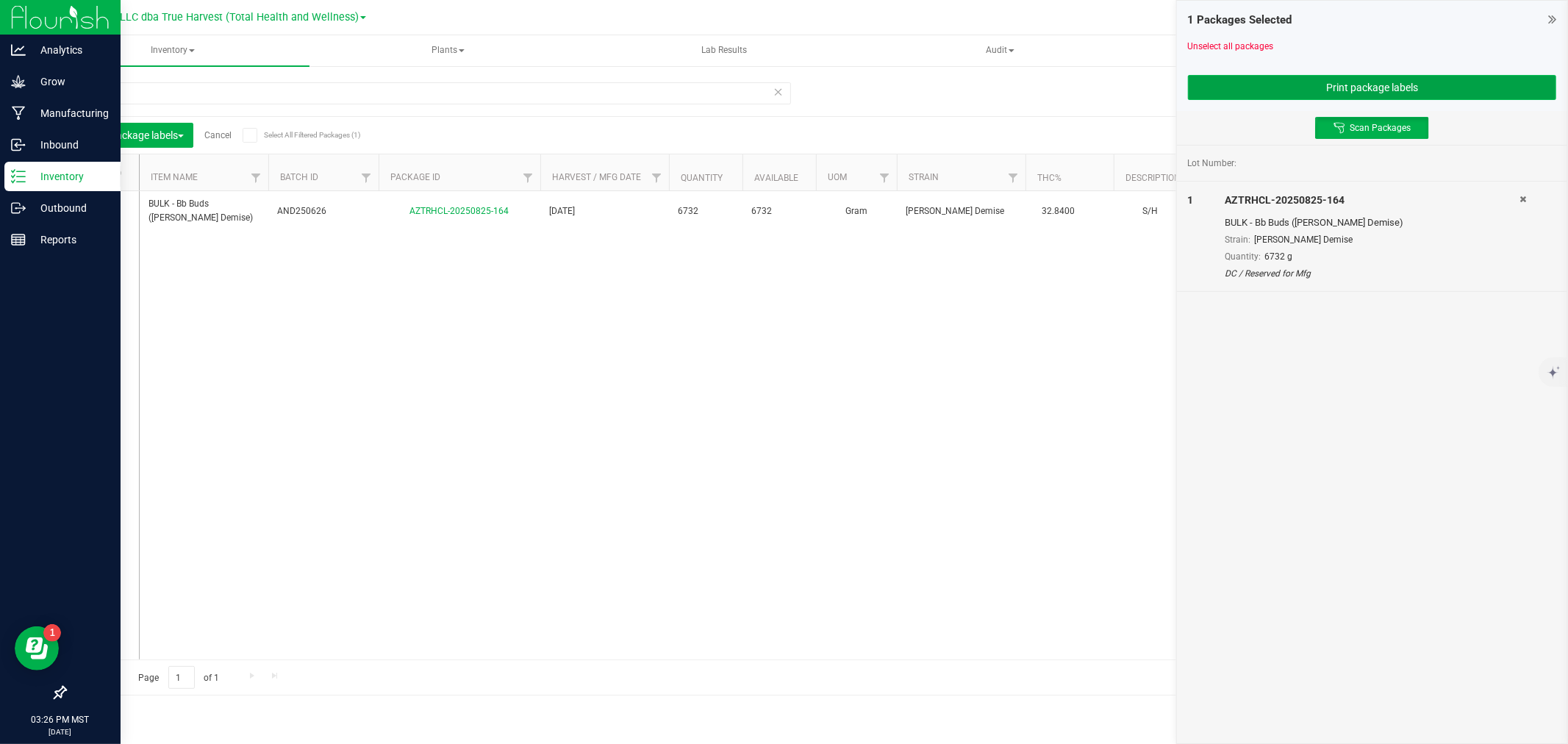
click at [1358, 84] on button "Print package labels" at bounding box center [1372, 87] width 368 height 25
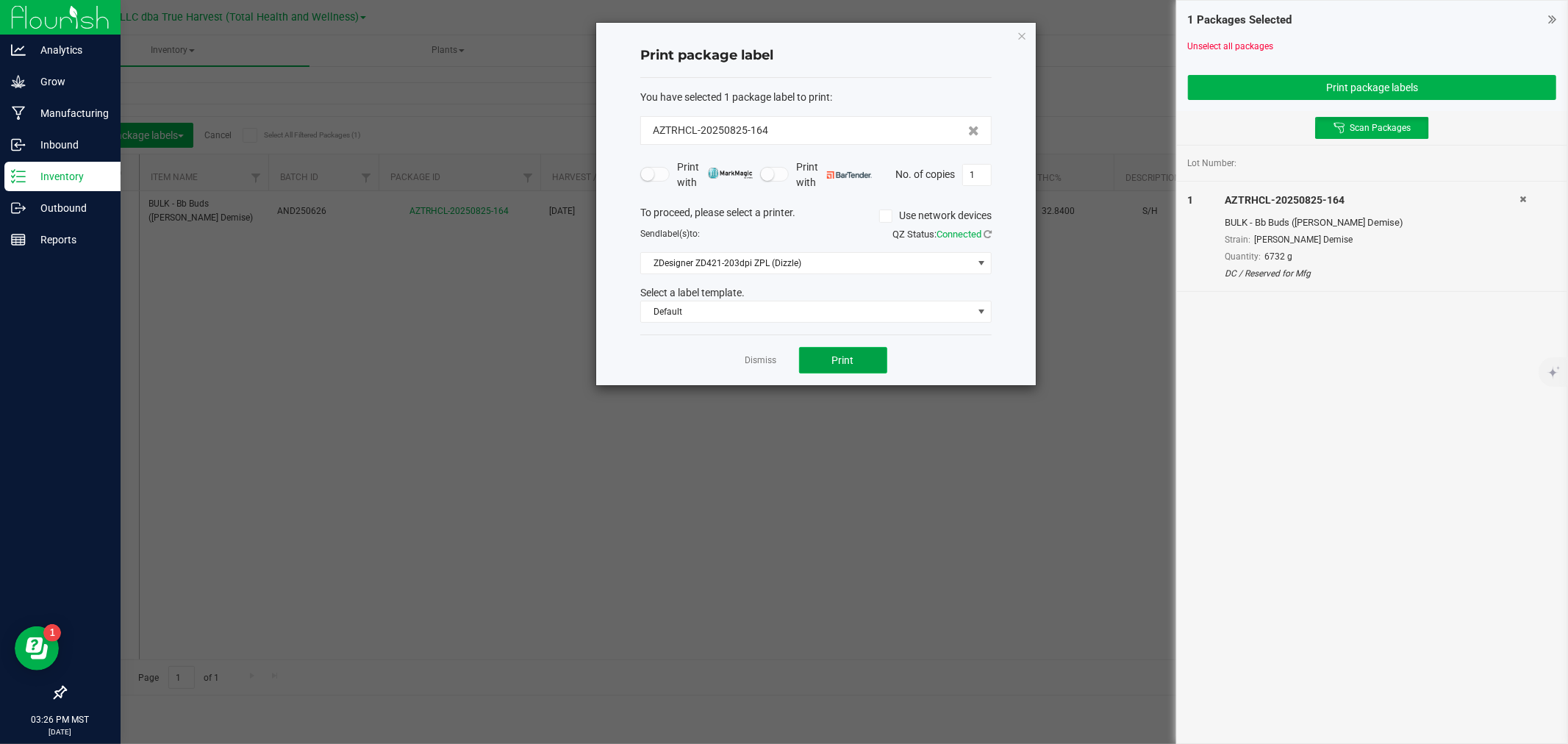
click at [855, 365] on button "Print" at bounding box center [843, 360] width 88 height 27
click at [766, 357] on link "Dismiss" at bounding box center [761, 360] width 32 height 13
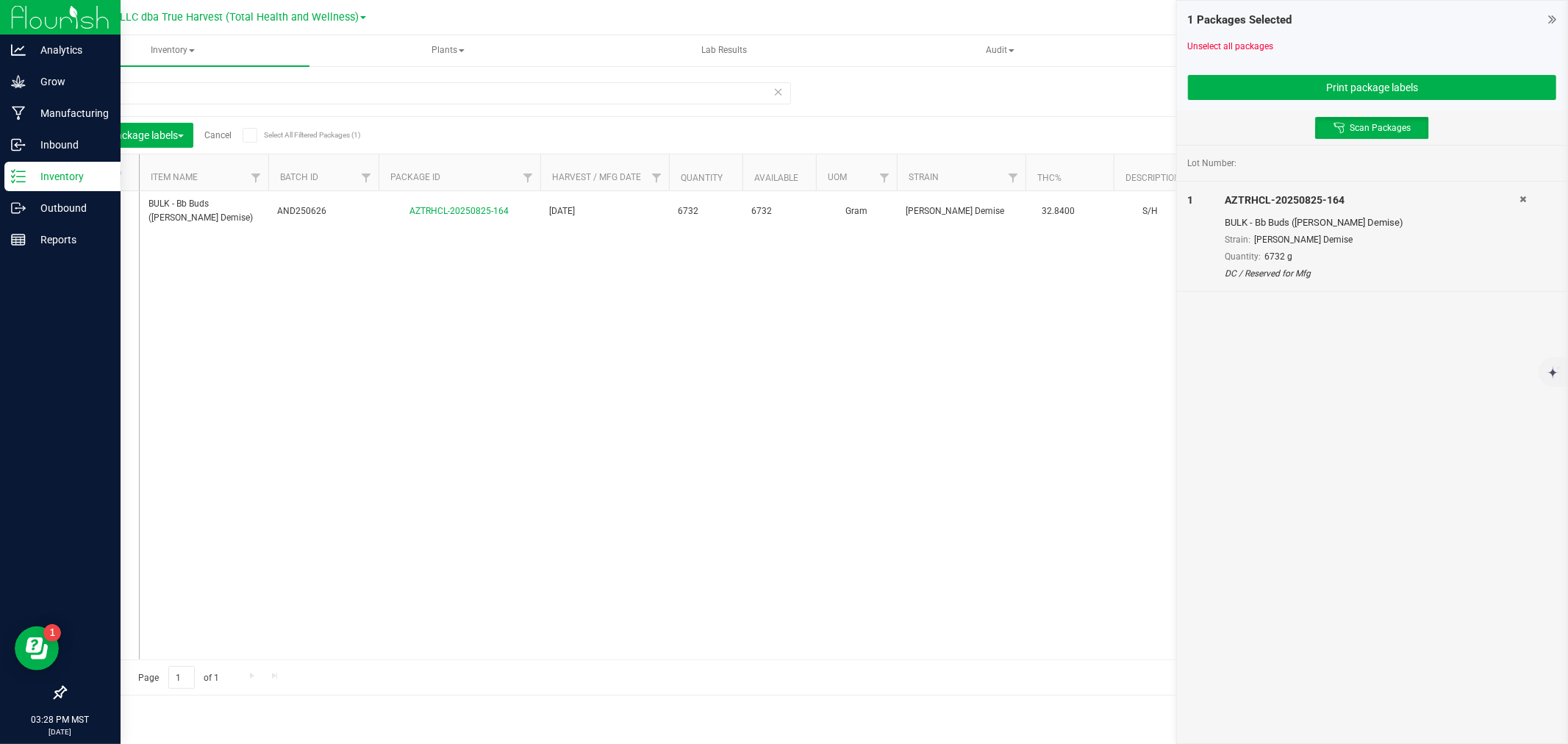
click at [92, 166] on span at bounding box center [97, 172] width 15 height 15
click at [96, 180] on th at bounding box center [102, 172] width 74 height 37
click at [101, 174] on span at bounding box center [97, 172] width 15 height 15
click at [90, 179] on span at bounding box center [97, 172] width 15 height 15
click at [0, 0] on input "checkbox" at bounding box center [0, 0] width 0 height 0
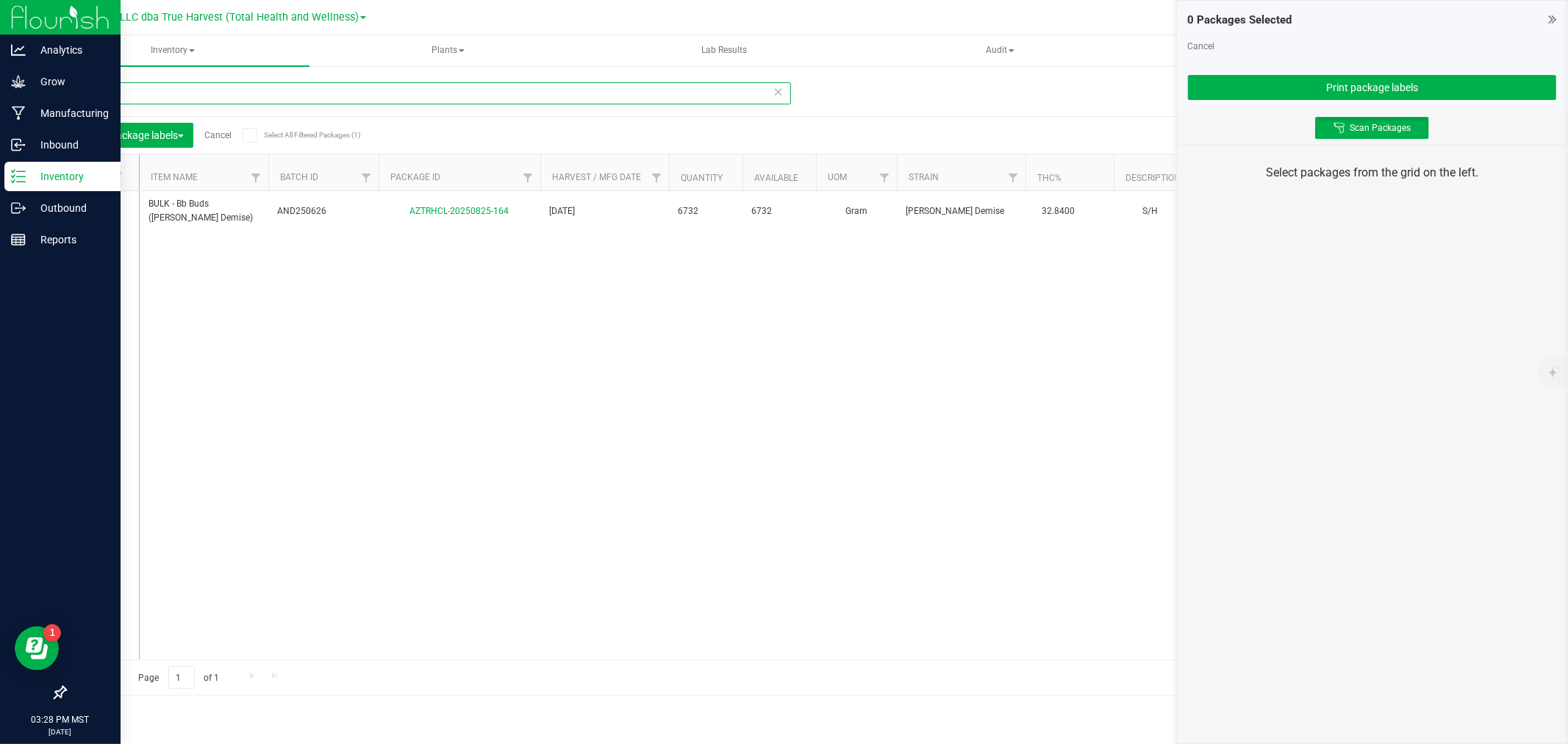
click at [127, 101] on input "825-164" at bounding box center [428, 93] width 726 height 22
type input "825-167"
click at [100, 211] on icon at bounding box center [98, 211] width 9 height 0
click at [0, 0] on input "checkbox" at bounding box center [0, 0] width 0 height 0
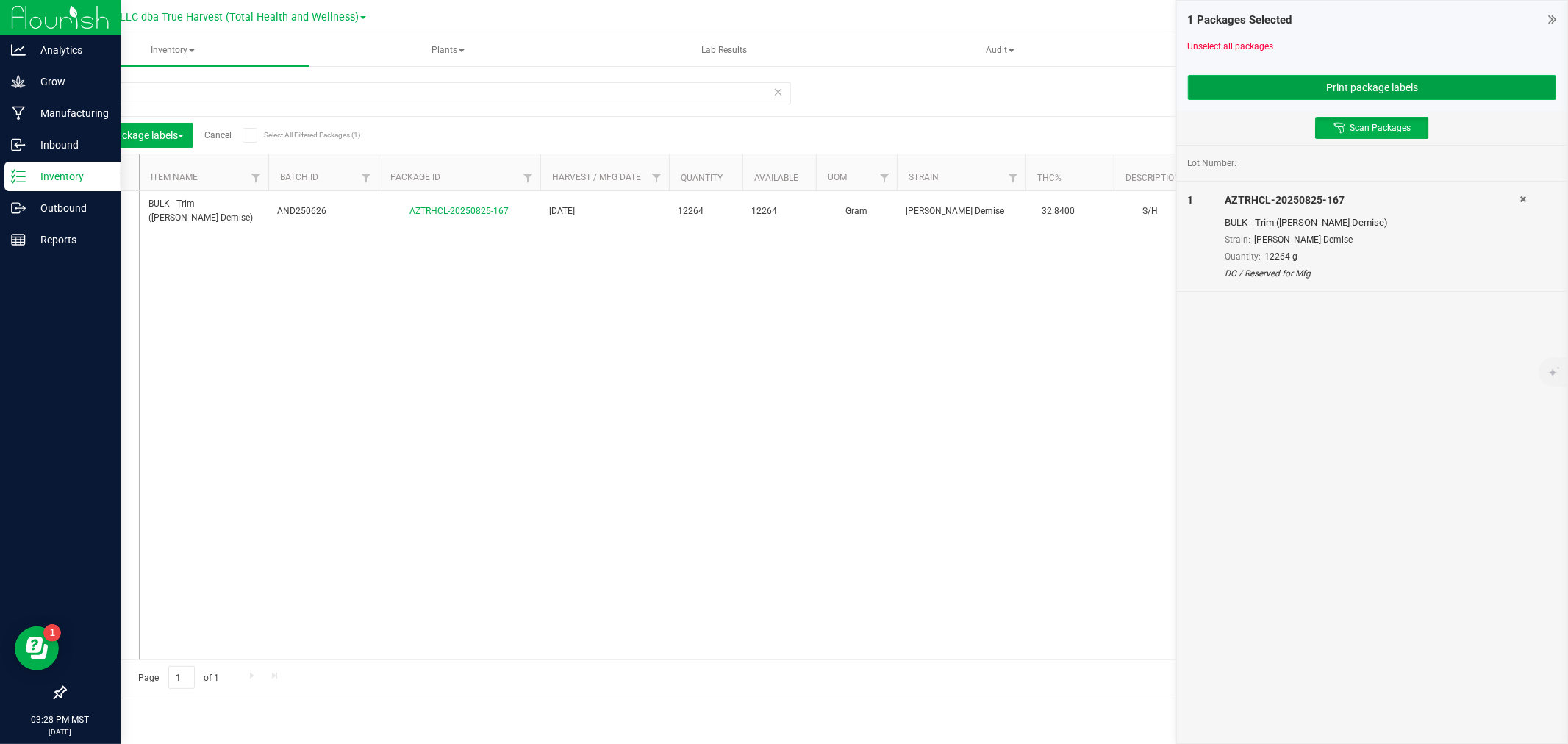
click at [1317, 86] on button "Print package labels" at bounding box center [1372, 87] width 368 height 25
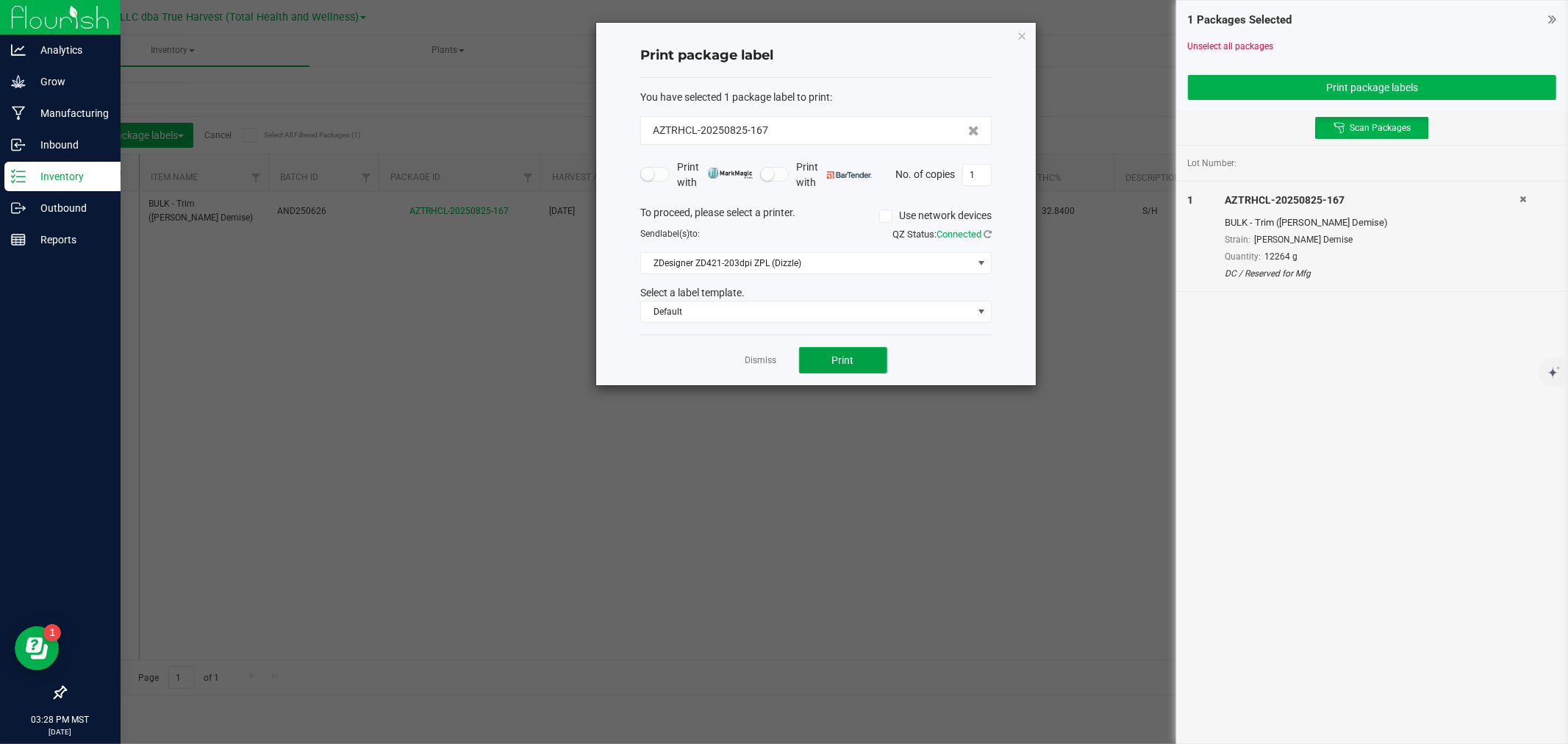
click at [847, 349] on button "Print" at bounding box center [843, 360] width 88 height 27
click at [752, 358] on link "Dismiss" at bounding box center [761, 360] width 32 height 13
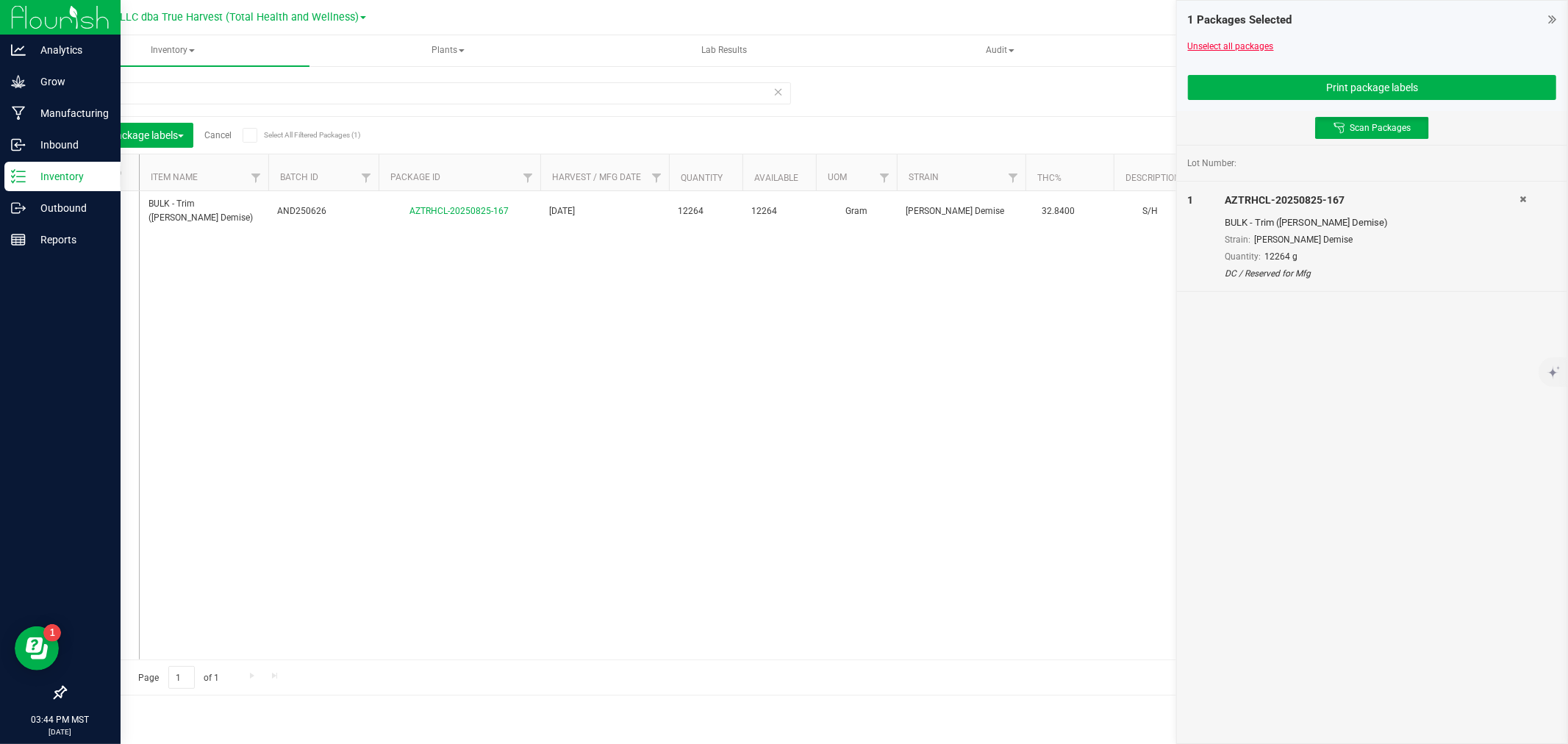
click at [1255, 48] on link "Unselect all packages" at bounding box center [1231, 46] width 86 height 10
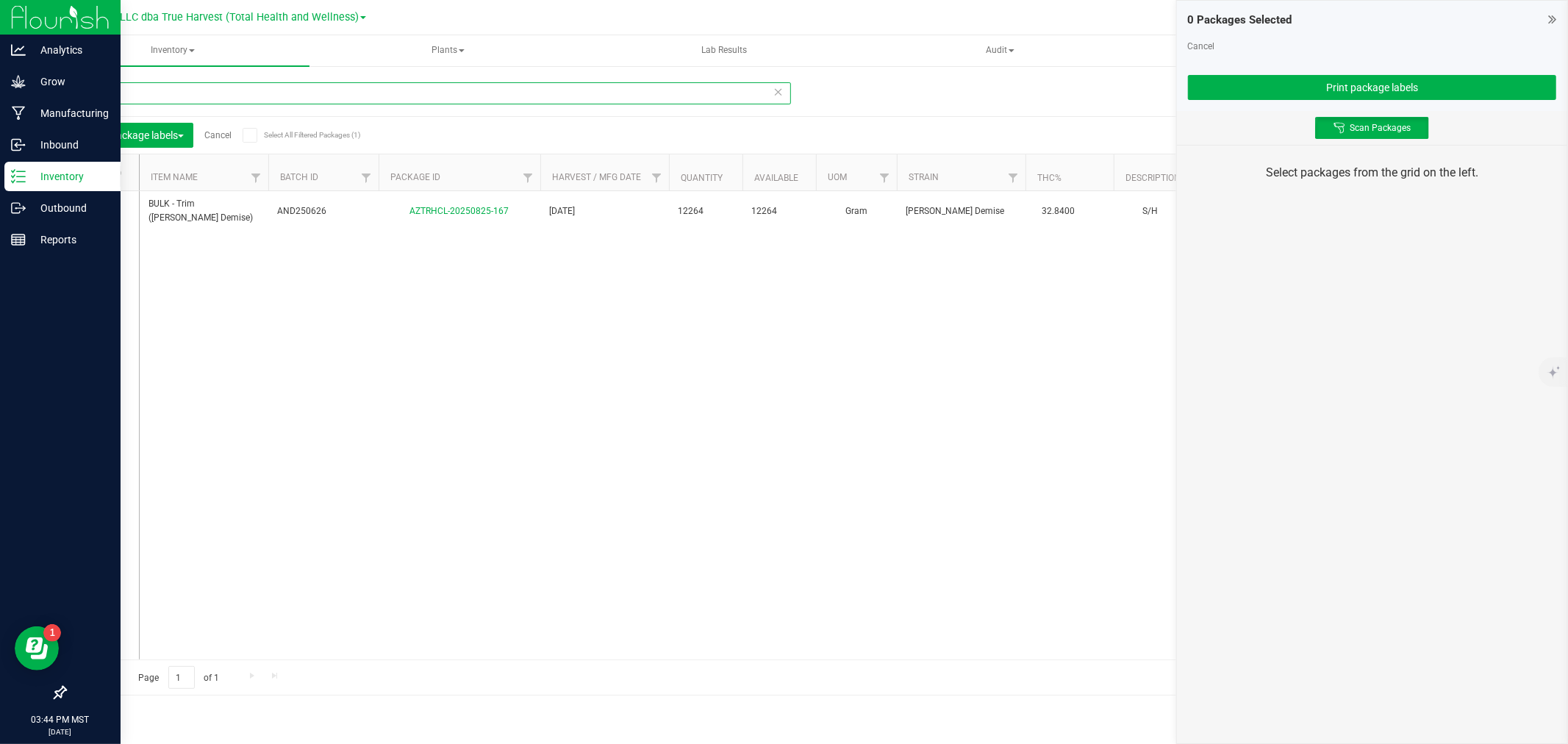
click at [164, 91] on input "825-167" at bounding box center [428, 93] width 726 height 22
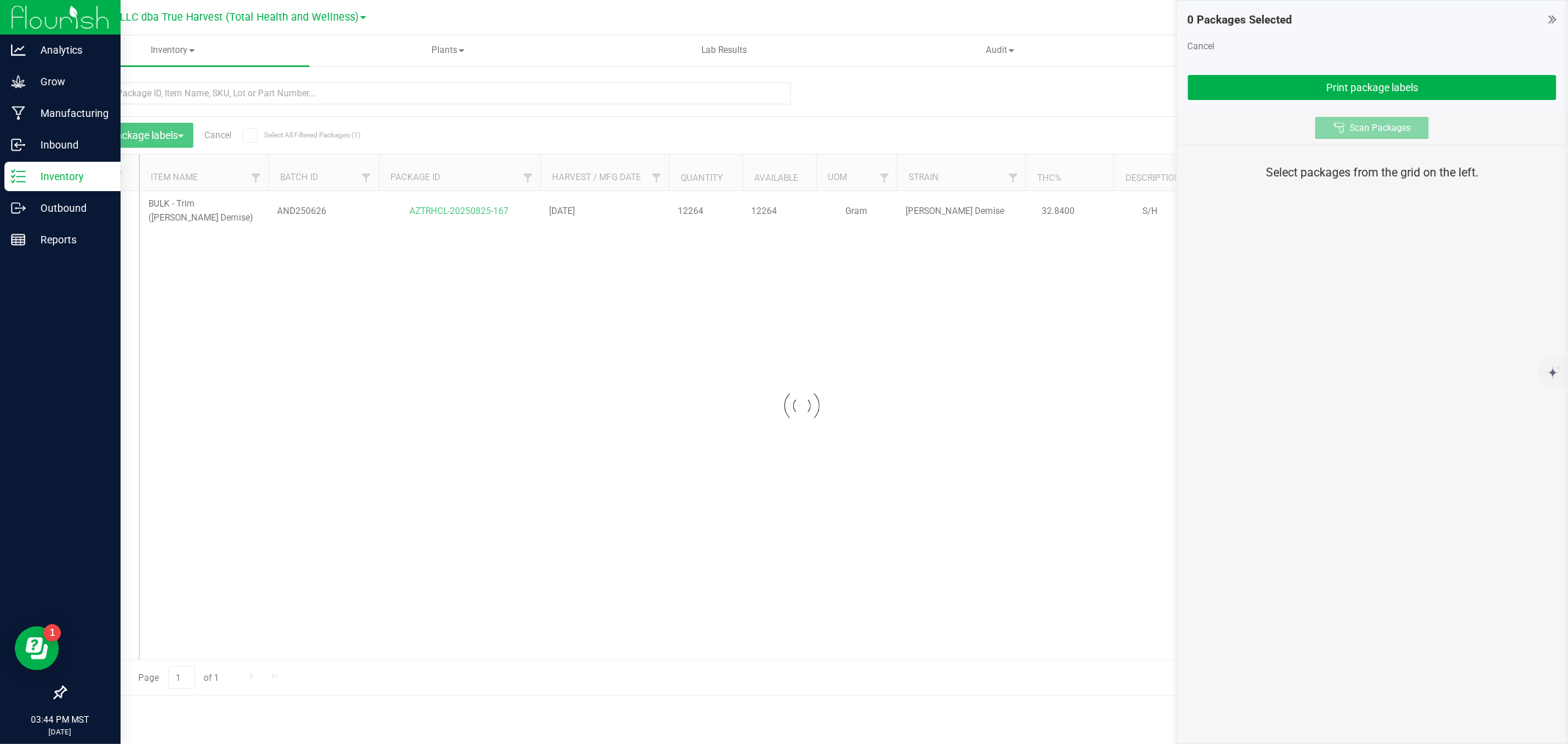
click at [1351, 128] on span "Scan Packages" at bounding box center [1380, 128] width 61 height 12
click at [1350, 121] on button "Scan Packages" at bounding box center [1372, 128] width 114 height 22
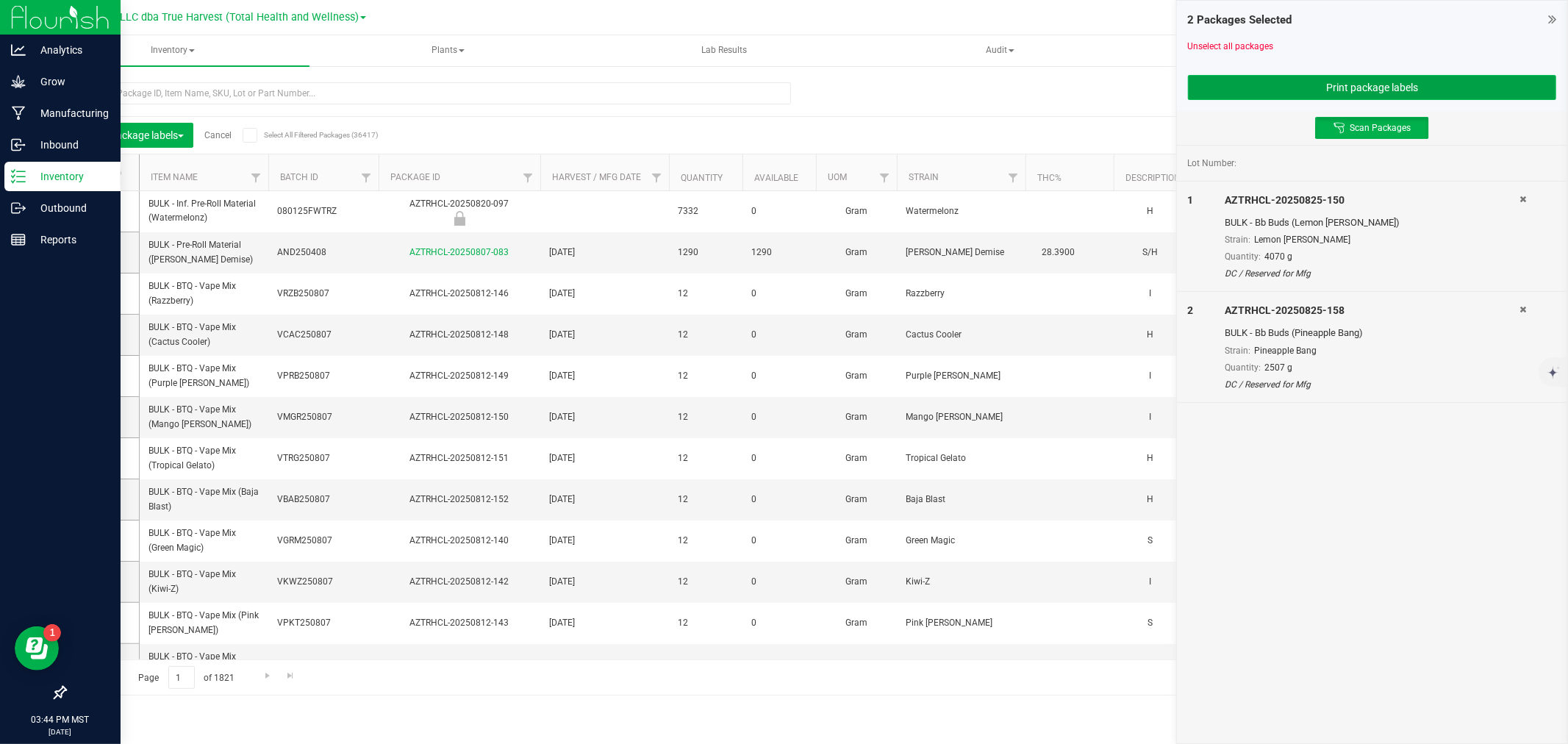
click at [1347, 88] on button "Print package labels" at bounding box center [1372, 87] width 368 height 25
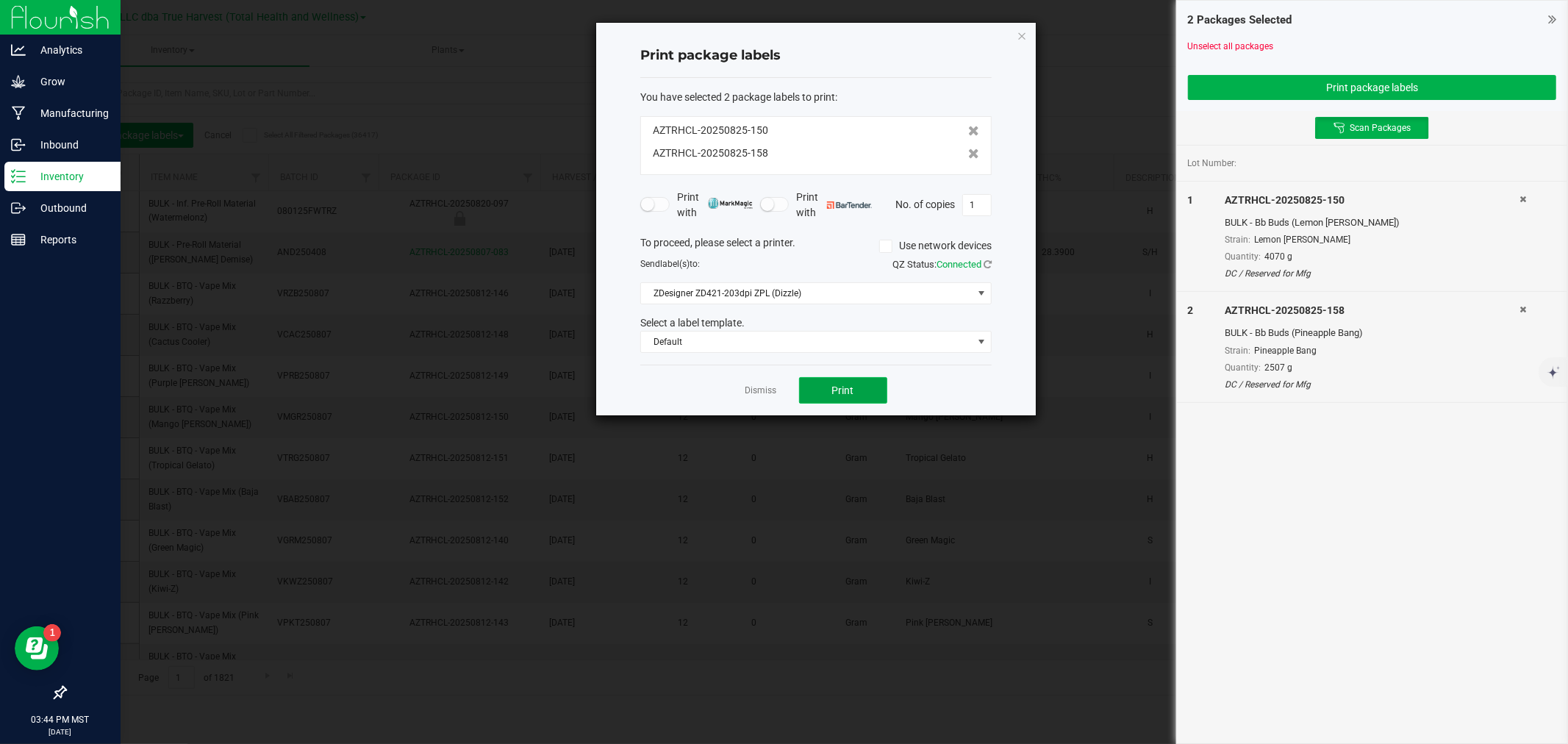
click at [861, 385] on button "Print" at bounding box center [843, 390] width 88 height 27
click at [777, 388] on div "Dismiss Print" at bounding box center [816, 390] width 351 height 51
click at [777, 390] on link "Dismiss" at bounding box center [761, 390] width 32 height 13
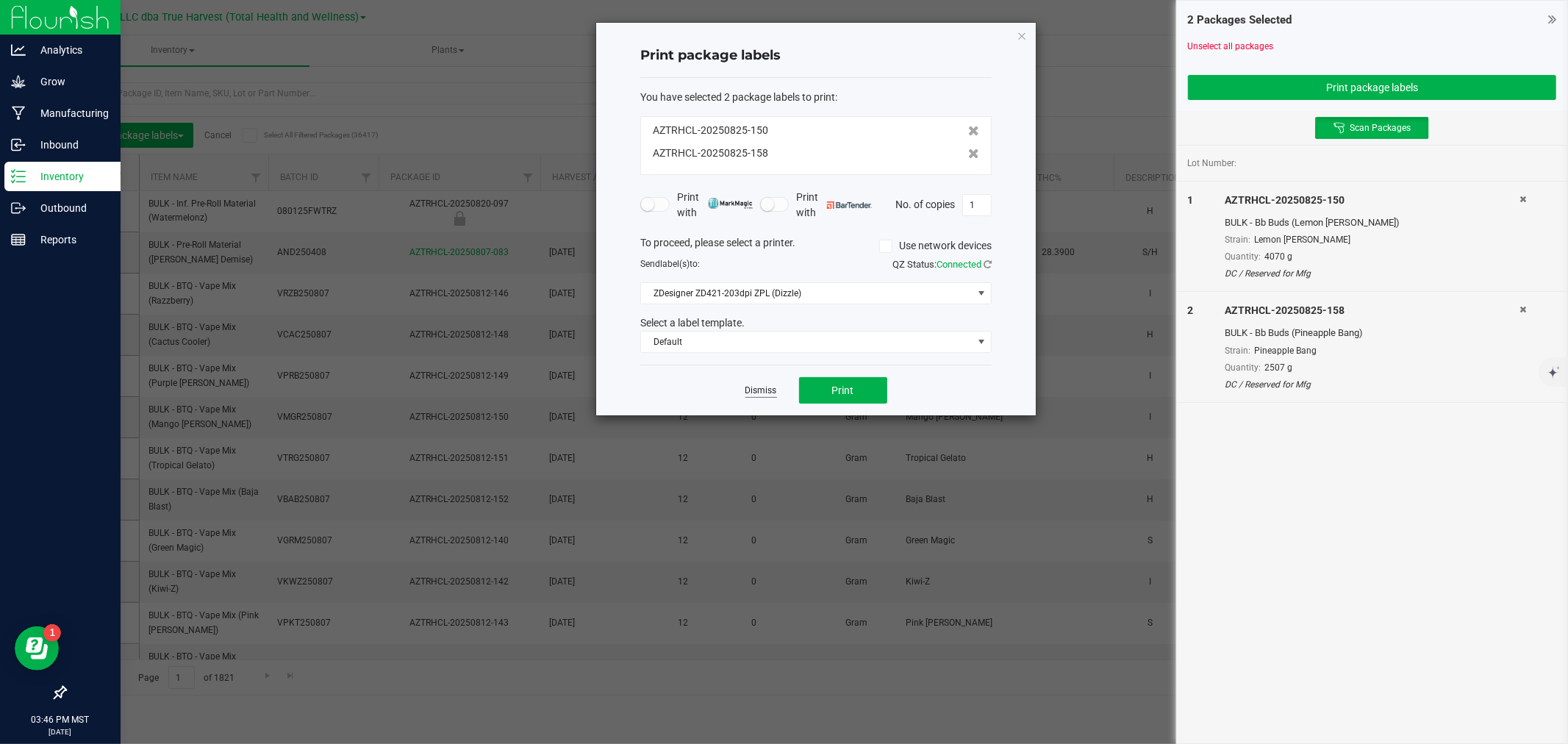
click at [766, 386] on link "Dismiss" at bounding box center [761, 390] width 32 height 13
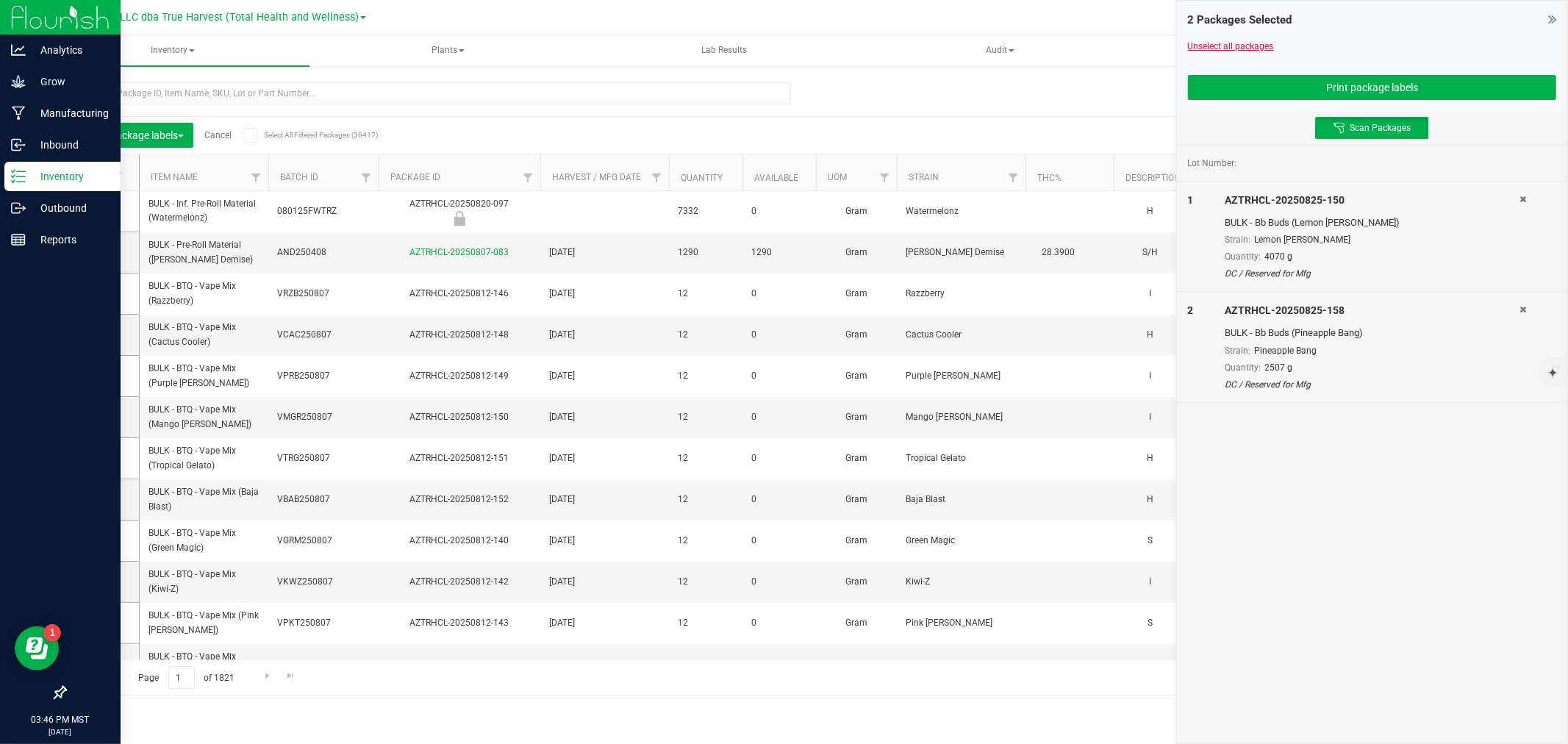
click at [1219, 45] on link "Unselect all packages" at bounding box center [1231, 46] width 86 height 10
click at [1405, 77] on button "Print package labels" at bounding box center [1372, 87] width 368 height 25
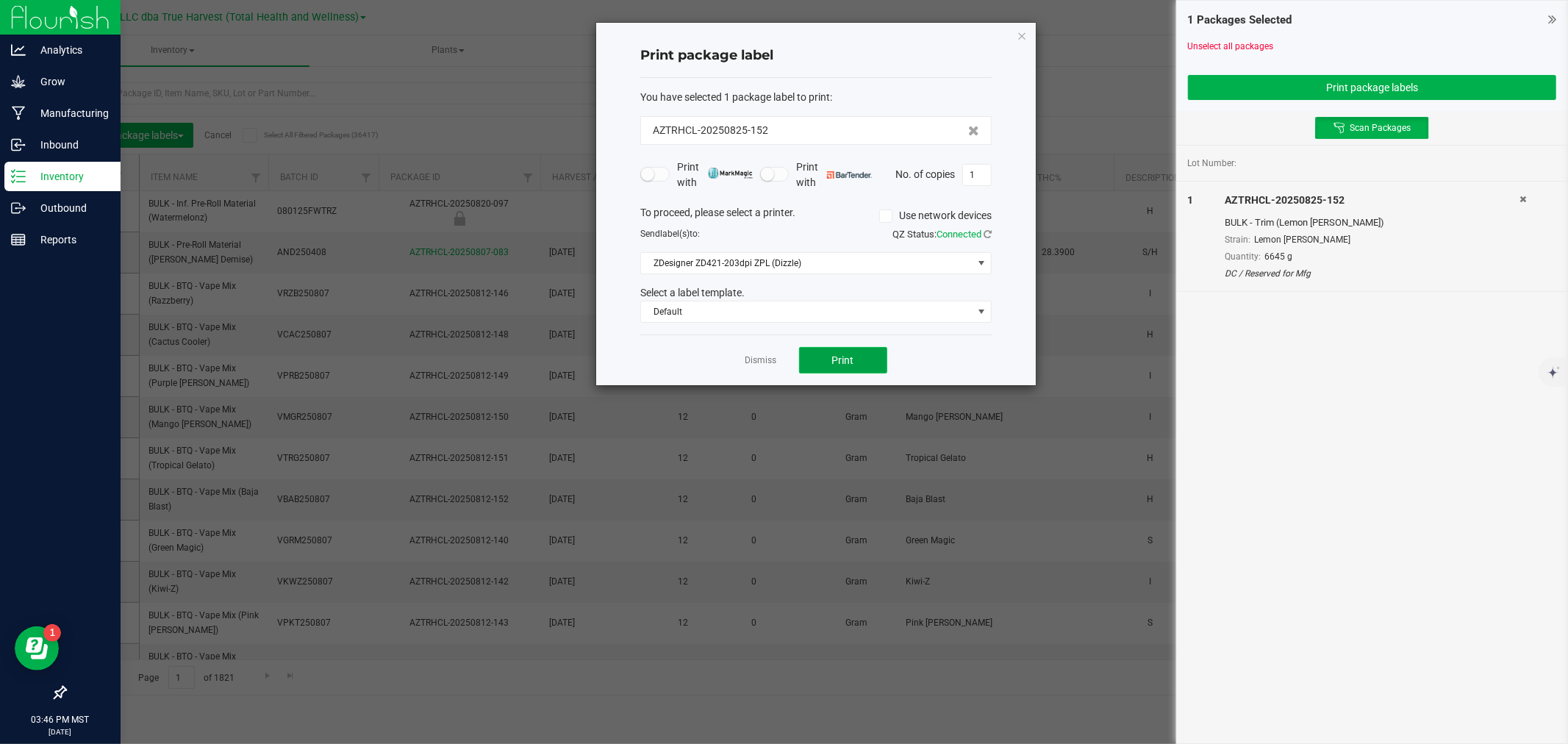
click at [865, 366] on button "Print" at bounding box center [843, 360] width 88 height 27
click at [756, 361] on link "Dismiss" at bounding box center [761, 360] width 32 height 13
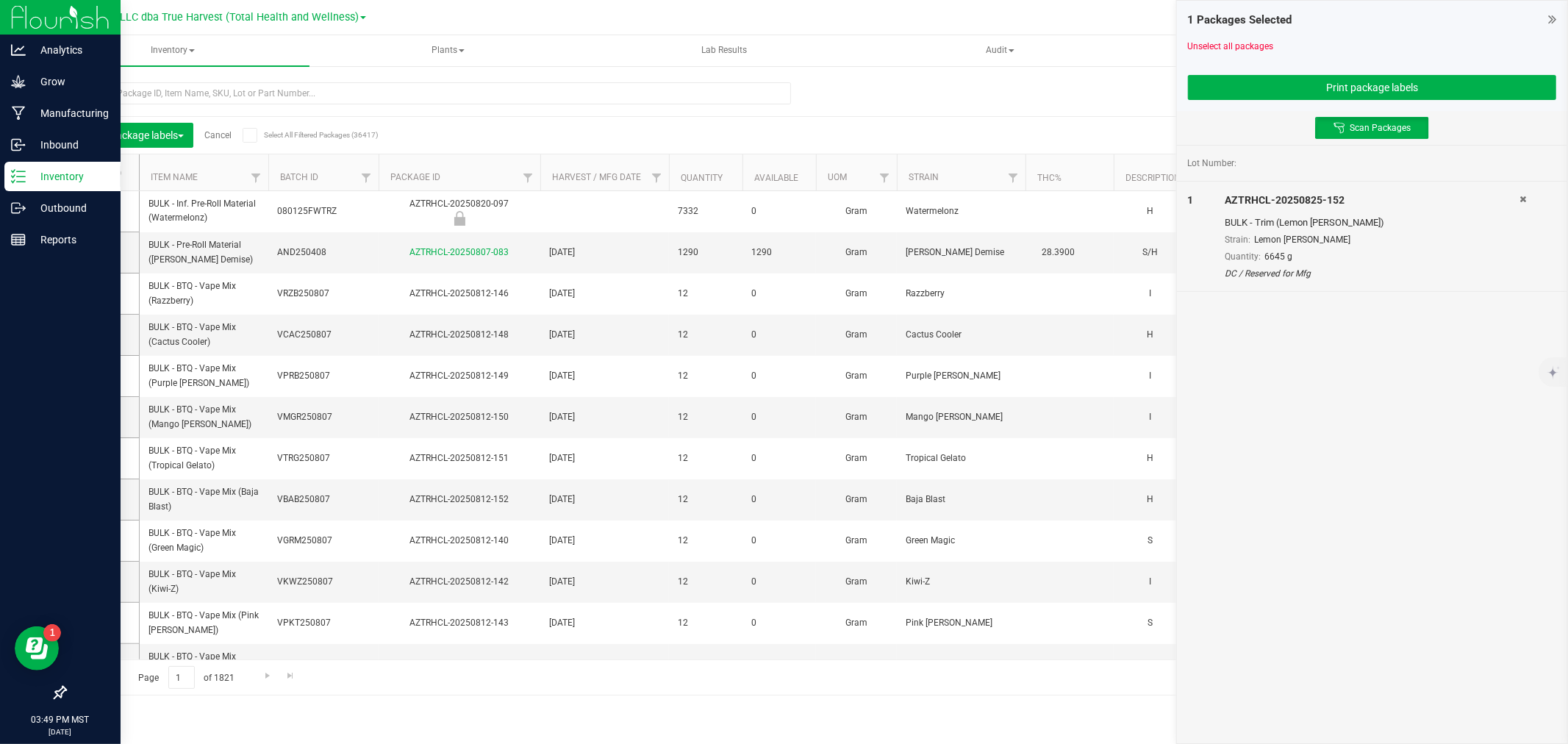
click at [1245, 37] on div at bounding box center [1372, 33] width 368 height 11
click at [1245, 39] on div "Unselect all packages" at bounding box center [1372, 45] width 368 height 13
click at [1245, 41] on link "Unselect all packages" at bounding box center [1231, 46] width 86 height 10
click at [1336, 81] on button "Print package labels" at bounding box center [1372, 87] width 368 height 25
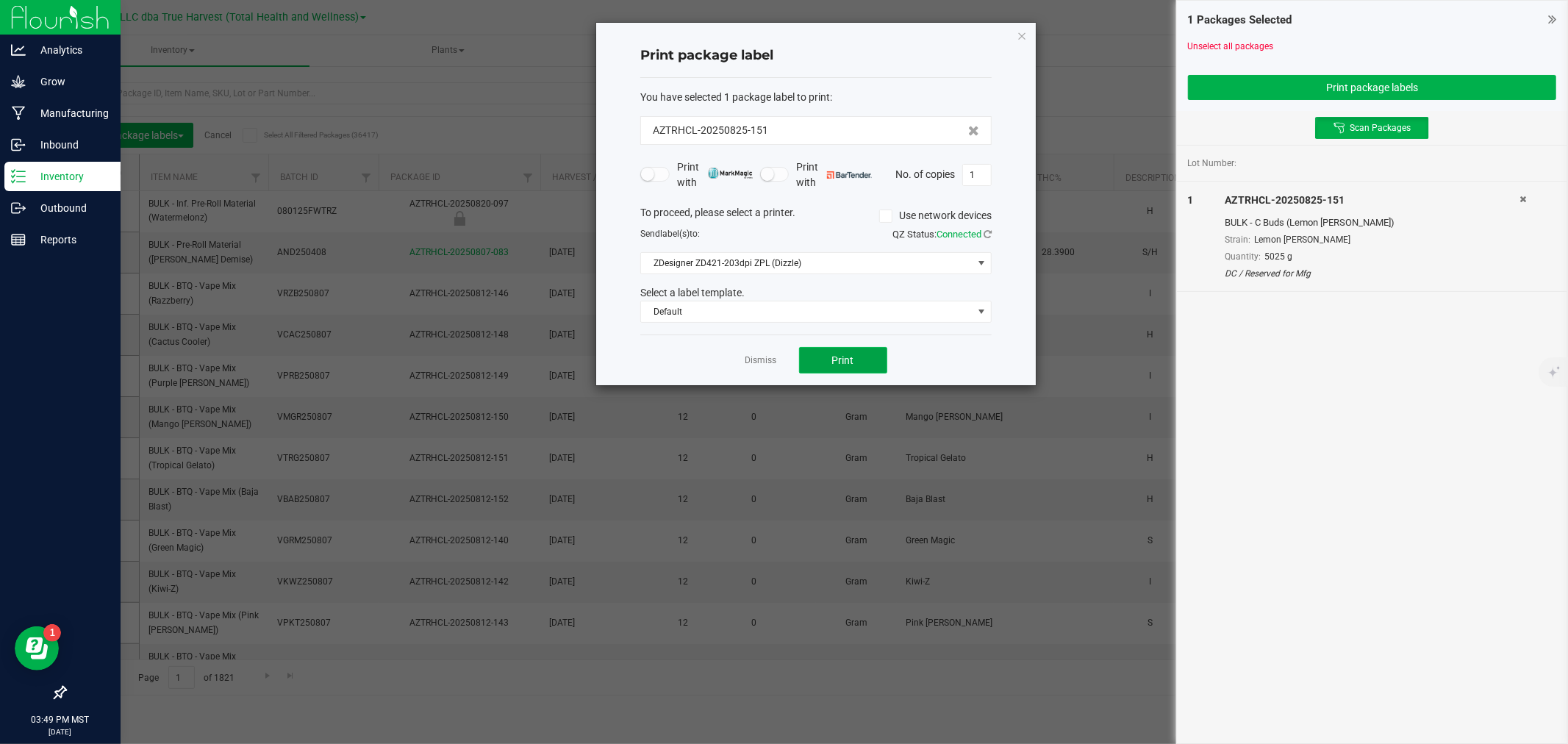
click at [832, 368] on button "Print" at bounding box center [843, 360] width 88 height 27
click at [760, 358] on link "Dismiss" at bounding box center [761, 360] width 32 height 13
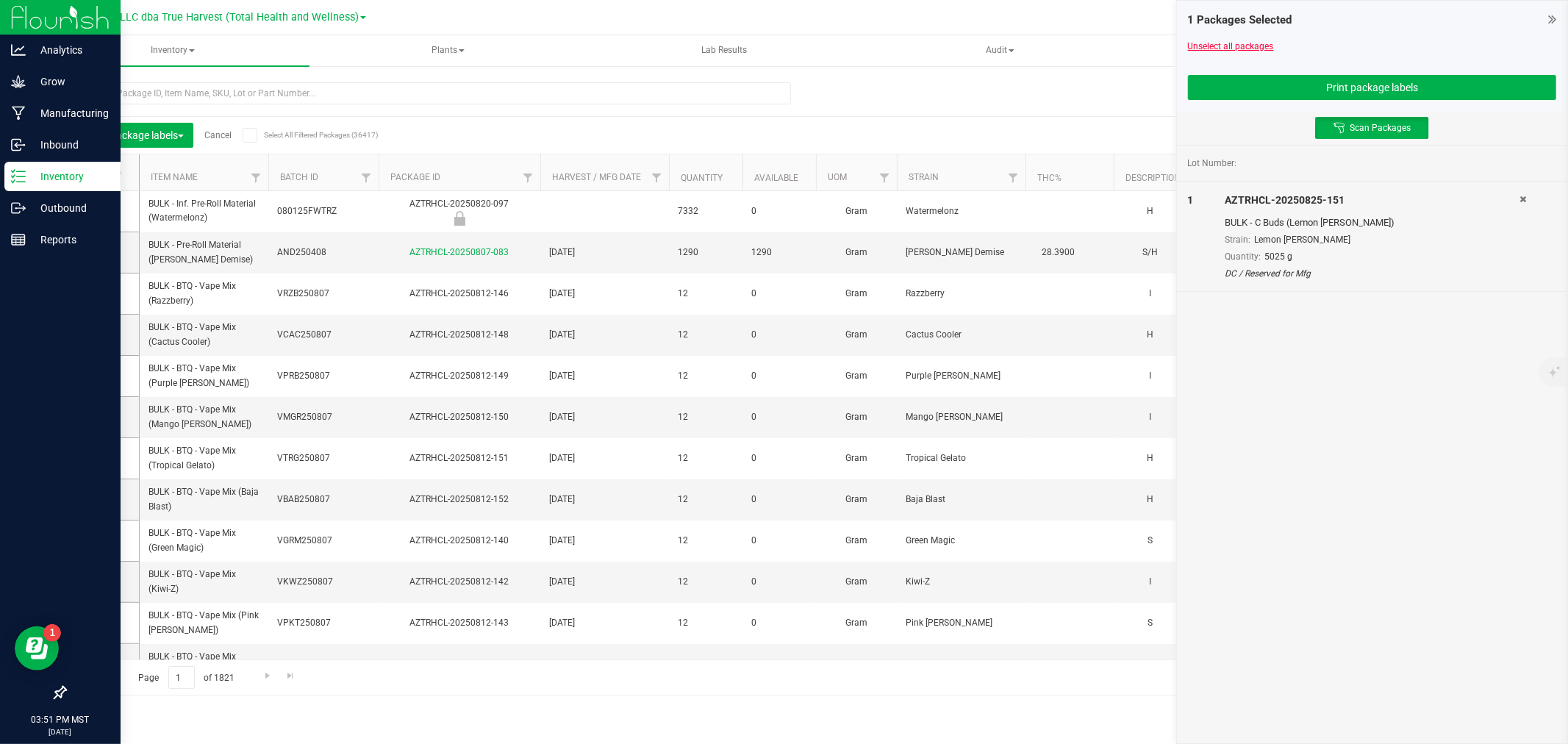
click at [1270, 45] on link "Unselect all packages" at bounding box center [1231, 46] width 86 height 10
click at [1261, 83] on button "Print package labels" at bounding box center [1372, 87] width 368 height 25
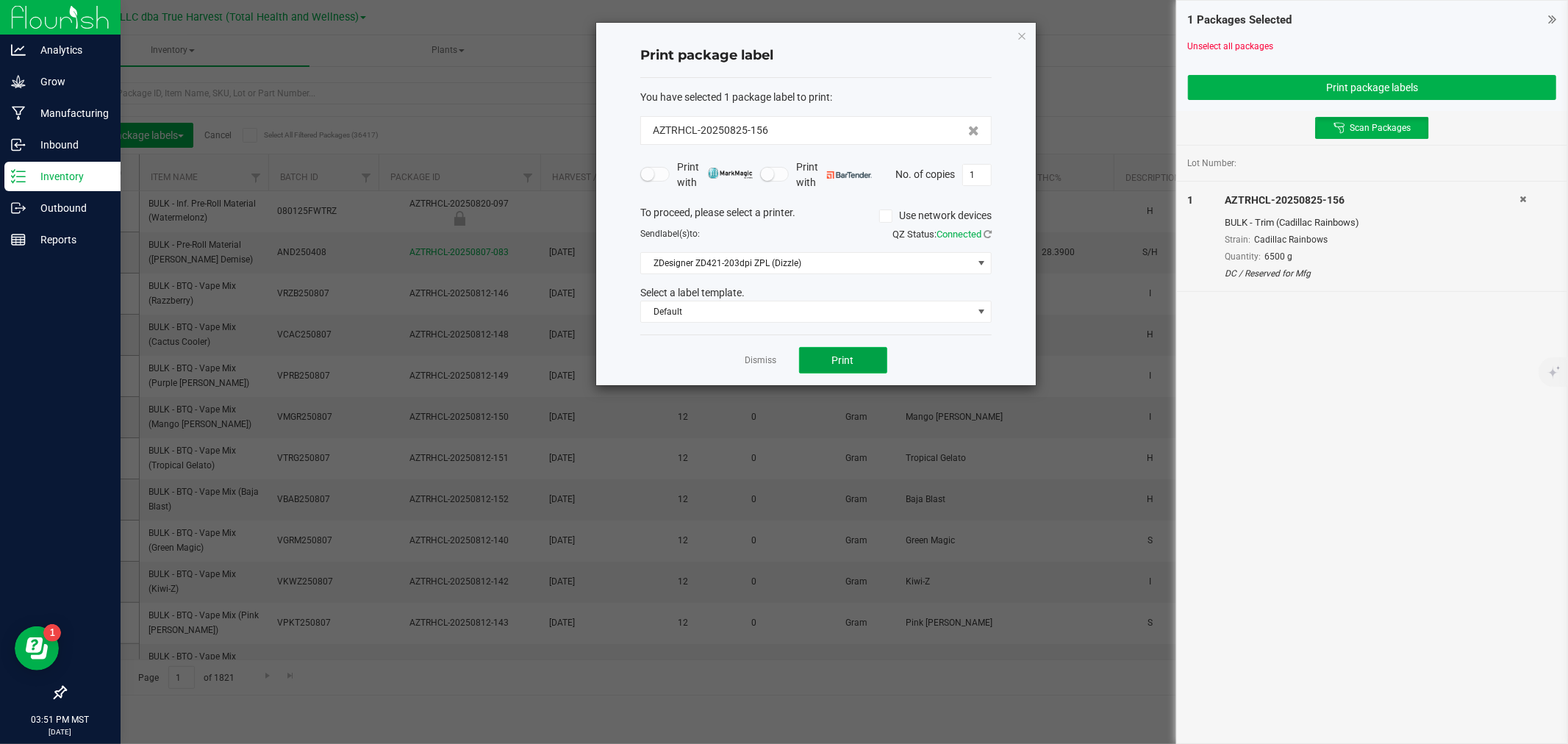
click at [824, 360] on button "Print" at bounding box center [843, 360] width 88 height 27
click at [757, 361] on link "Dismiss" at bounding box center [761, 360] width 32 height 13
